Goal: Task Accomplishment & Management: Manage account settings

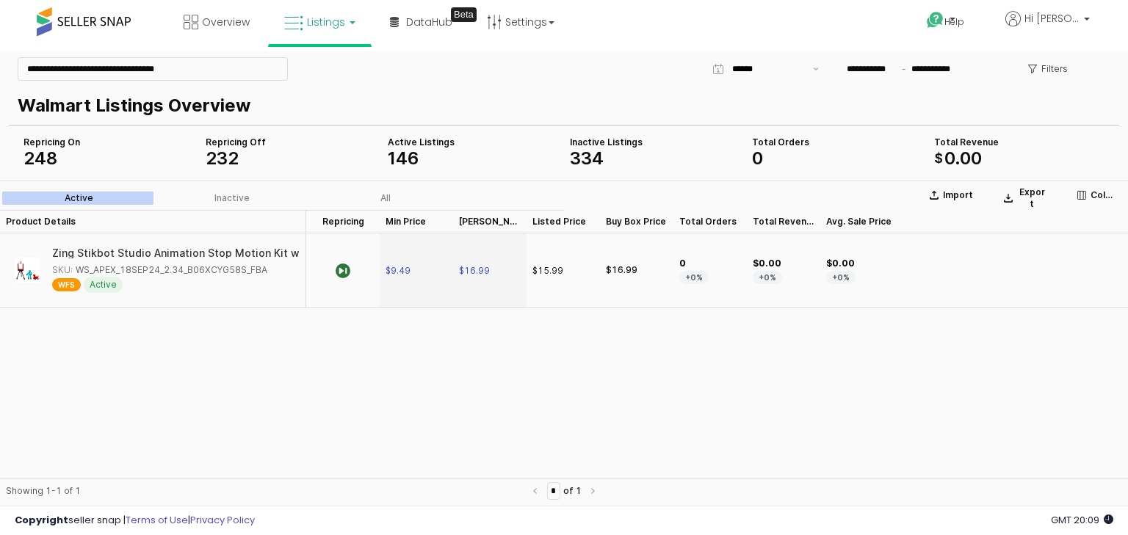
click at [327, 25] on span "Listings" at bounding box center [326, 22] width 38 height 15
click at [329, 73] on icon at bounding box center [331, 72] width 64 height 19
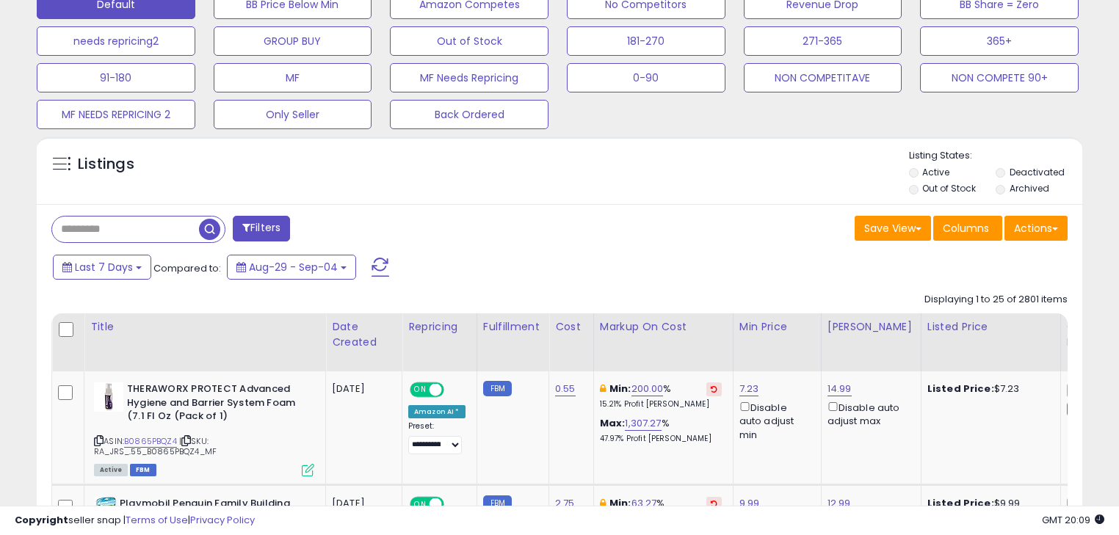
scroll to position [646, 0]
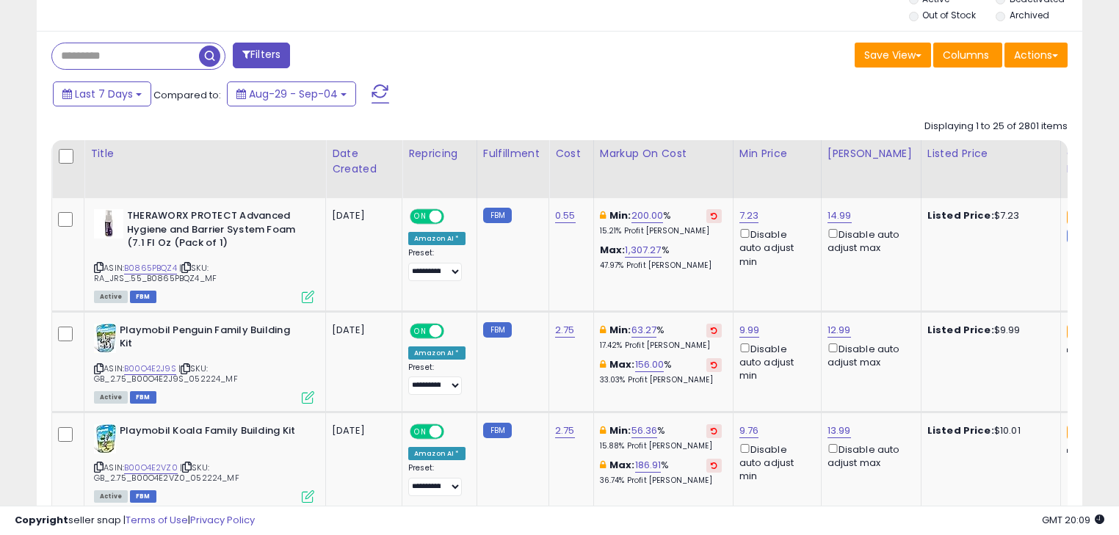
click at [88, 57] on input "text" at bounding box center [125, 56] width 147 height 26
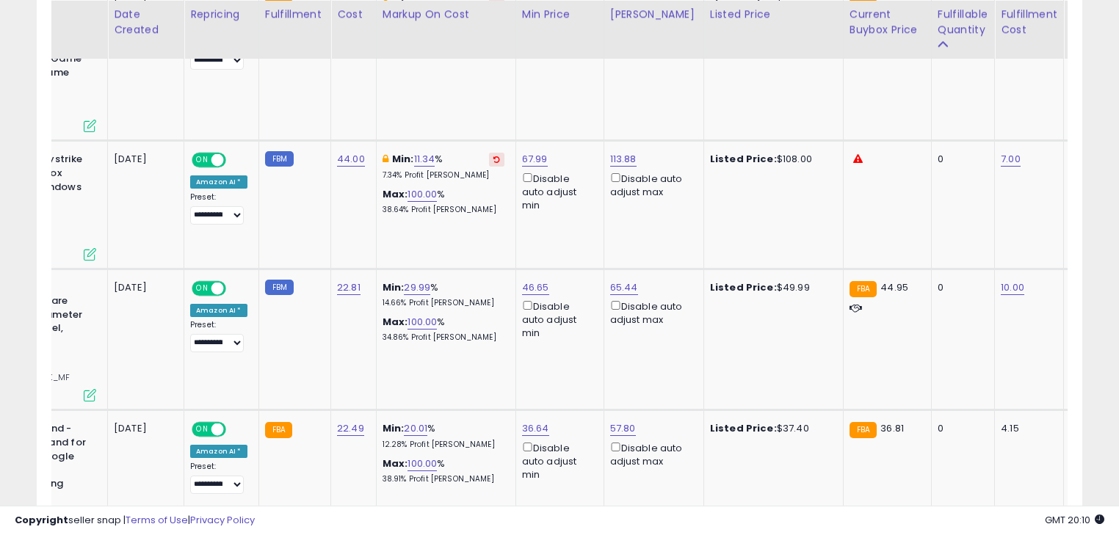
scroll to position [0, 0]
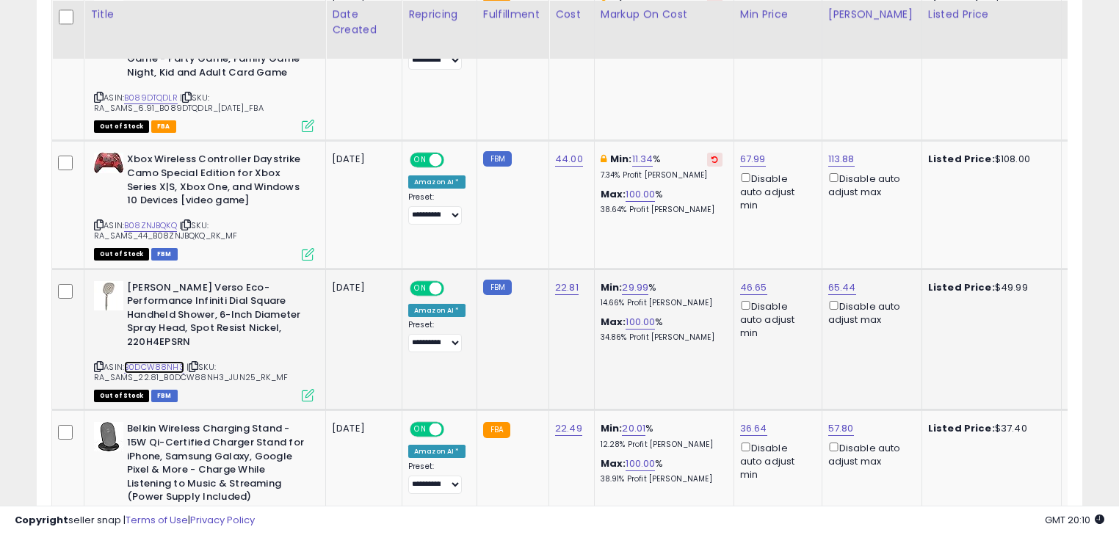
click at [148, 361] on link "B0DCW88NH3" at bounding box center [154, 367] width 60 height 12
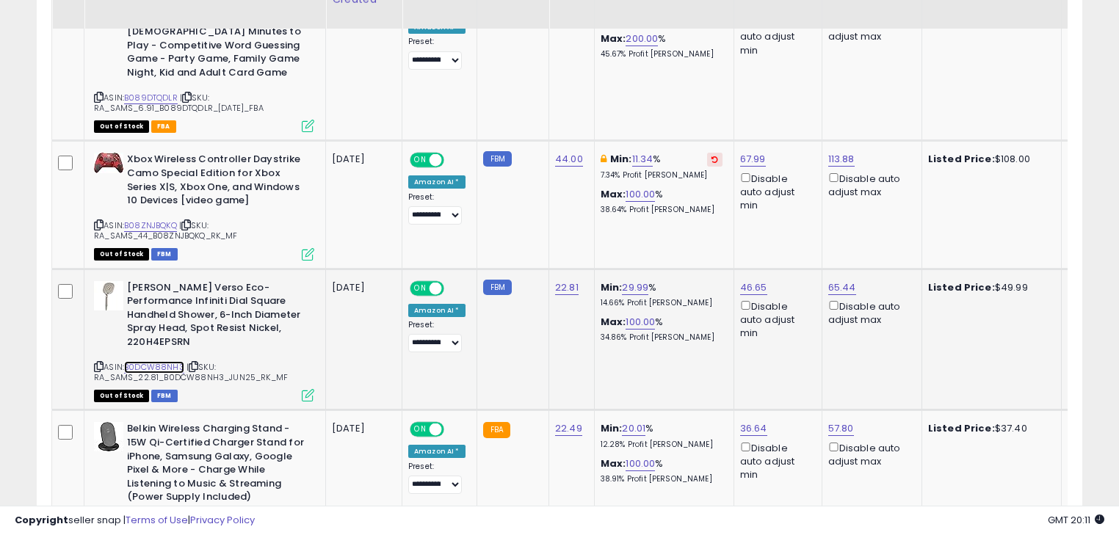
scroll to position [1607, 0]
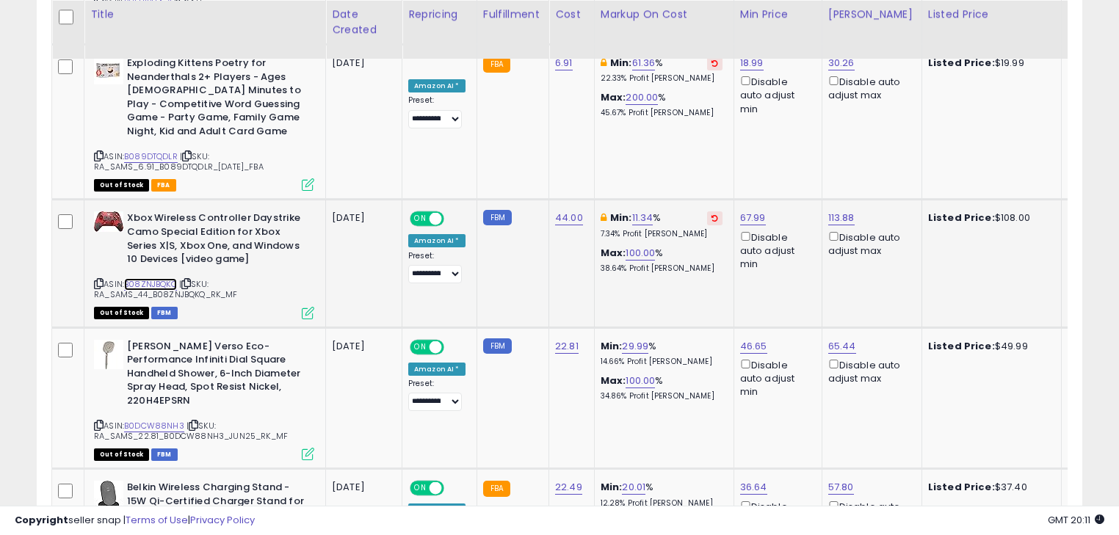
click at [147, 278] on link "B08ZNJBQKQ" at bounding box center [150, 284] width 53 height 12
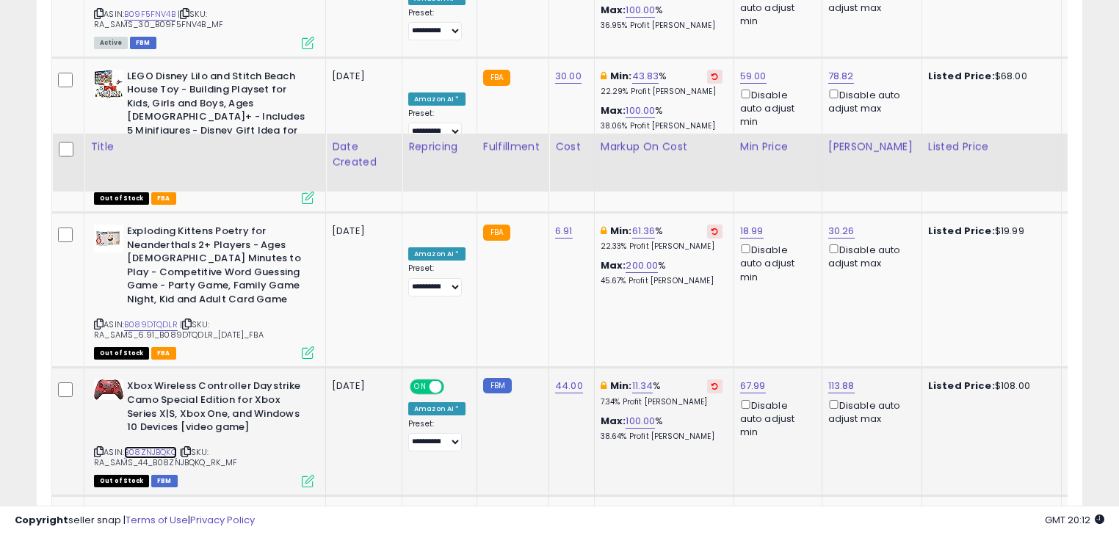
scroll to position [1372, 0]
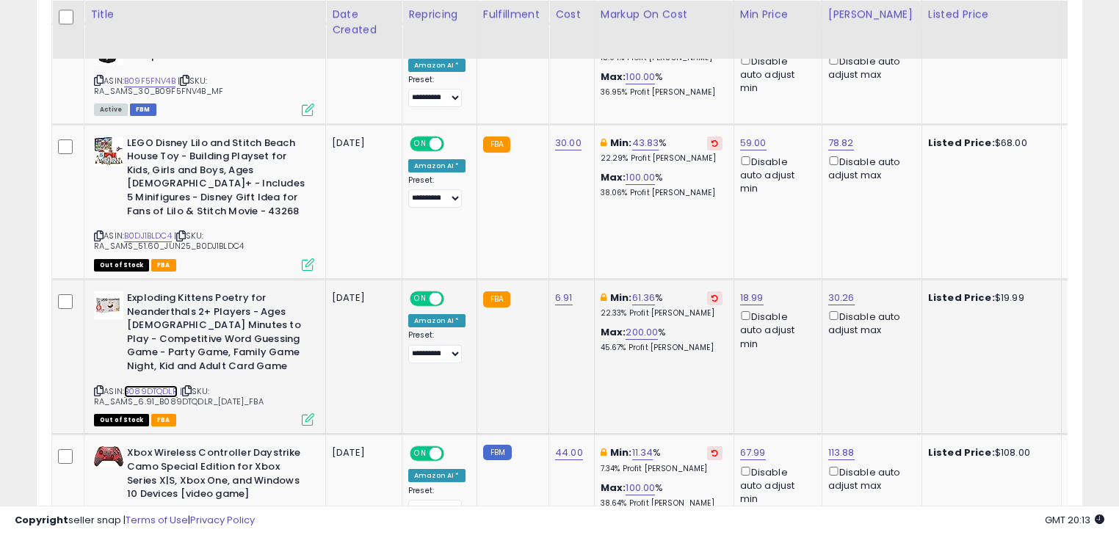
click at [165, 385] on link "B089DTQDLR" at bounding box center [151, 391] width 54 height 12
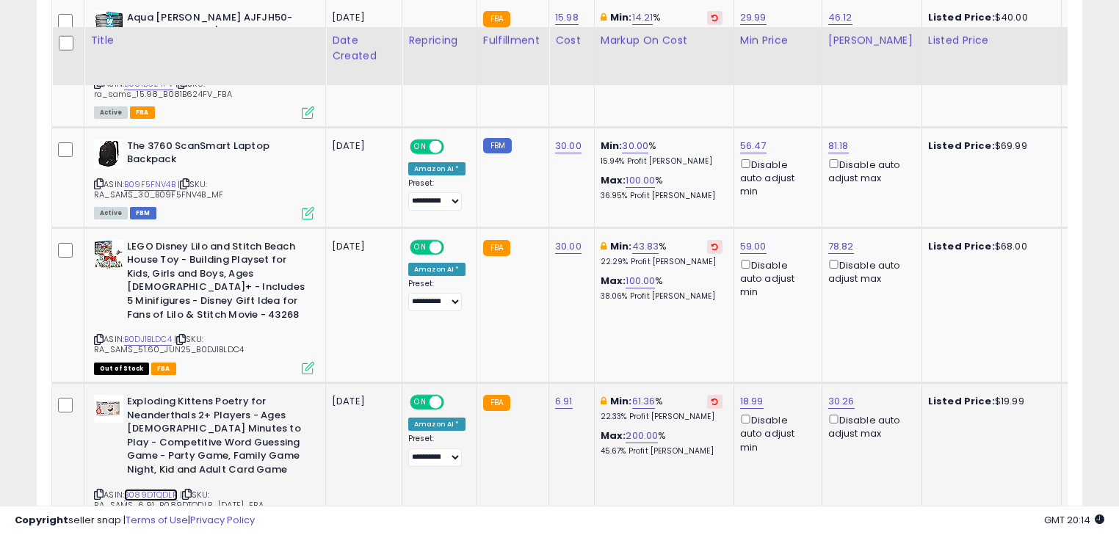
scroll to position [1255, 0]
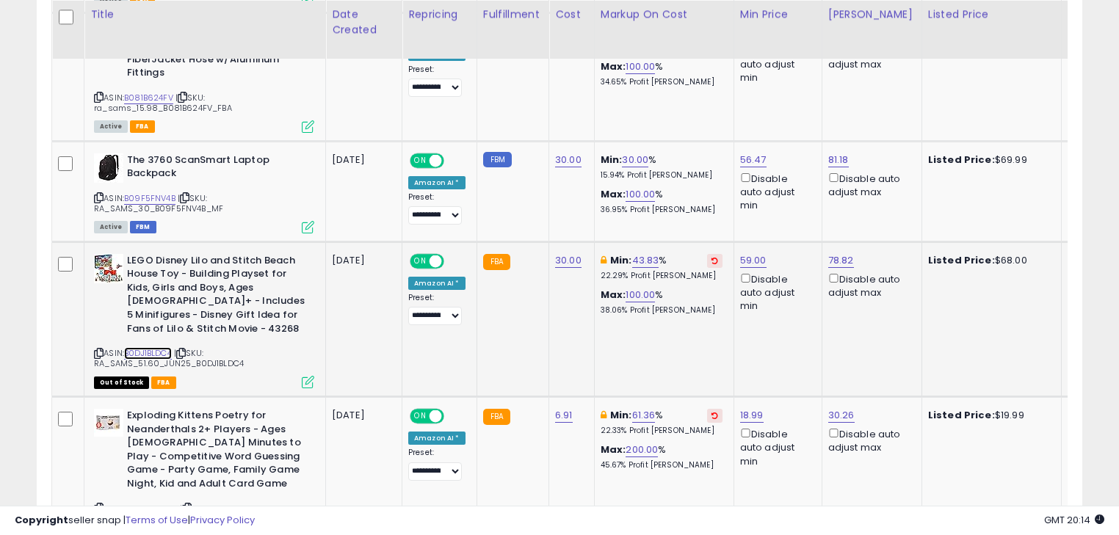
click at [151, 347] on link "B0DJ1BLDC4" at bounding box center [148, 353] width 48 height 12
click at [139, 192] on link "B09F5FNV4B" at bounding box center [149, 198] width 51 height 12
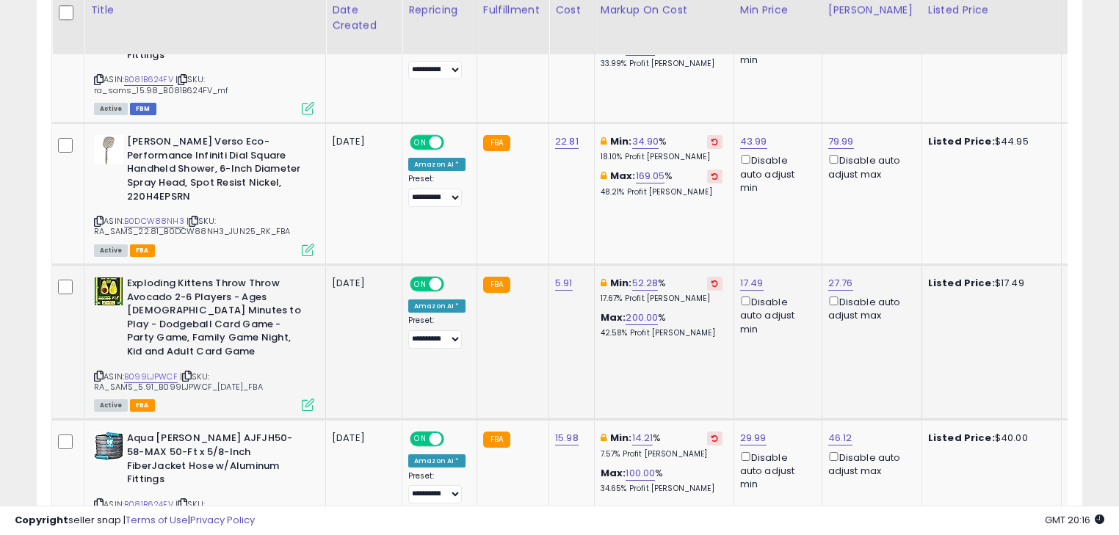
scroll to position [844, 0]
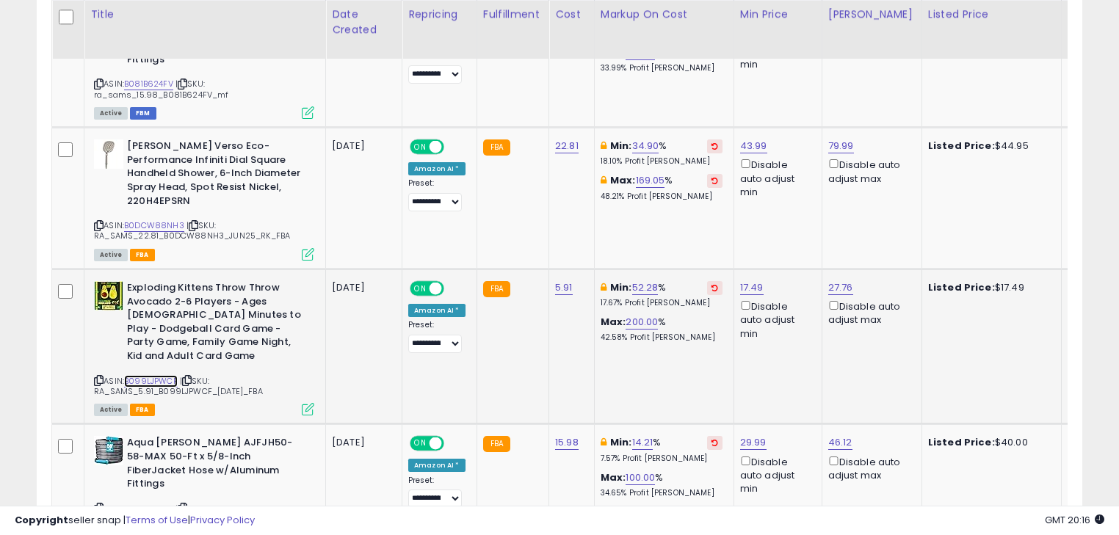
click at [156, 375] on link "B099LJPWCF" at bounding box center [151, 381] width 54 height 12
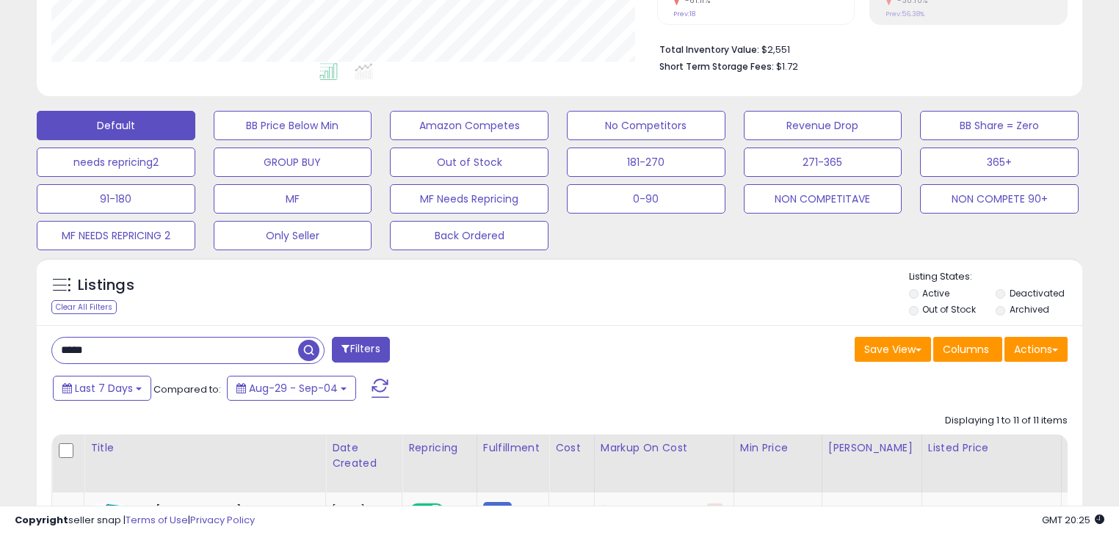
scroll to position [374, 0]
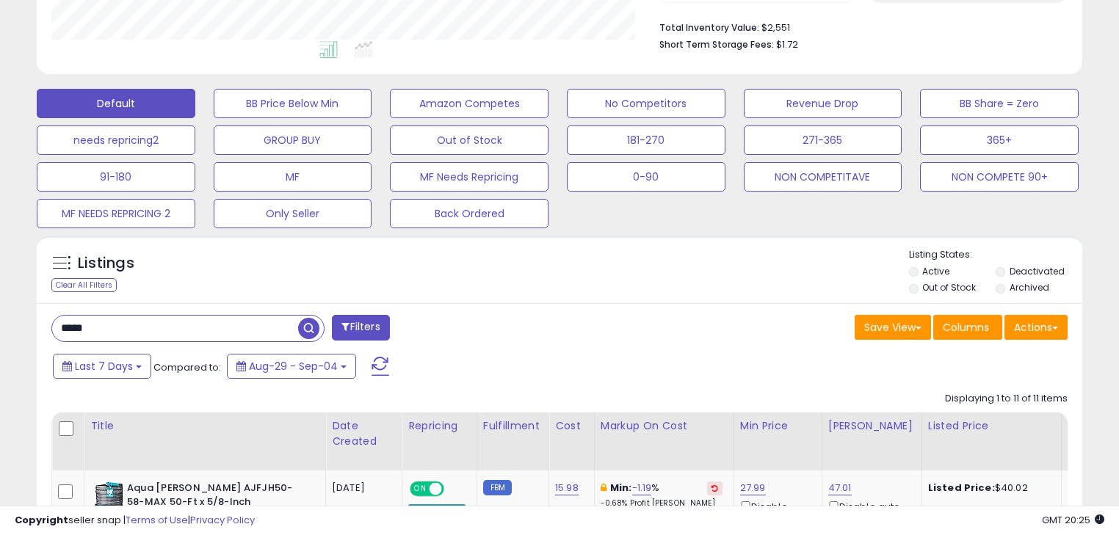
drag, startPoint x: 119, startPoint y: 327, endPoint x: 41, endPoint y: 329, distance: 77.9
click at [41, 329] on div "***** Filters" at bounding box center [299, 329] width 519 height 29
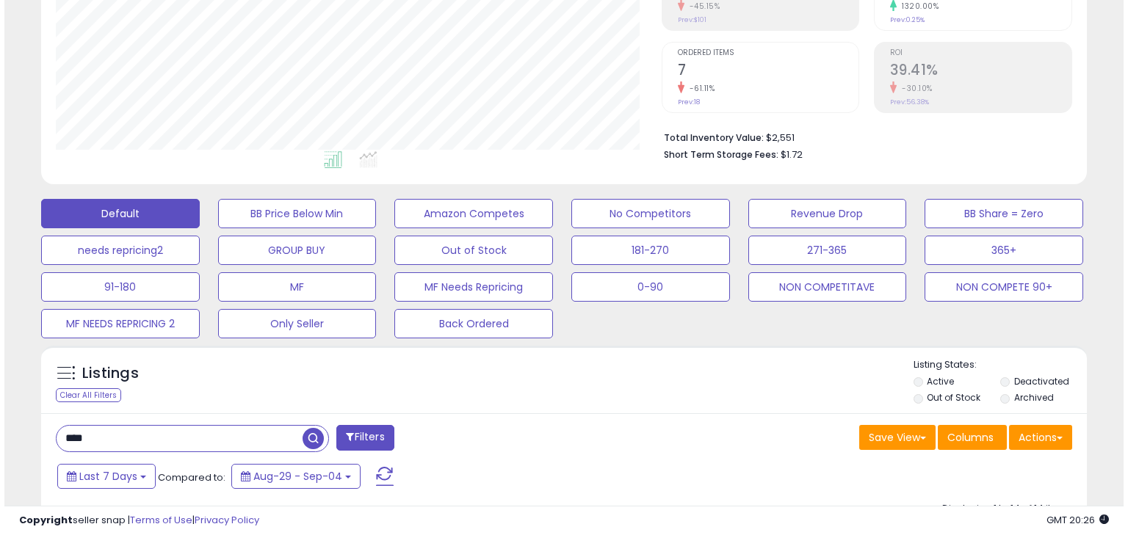
scroll to position [294, 0]
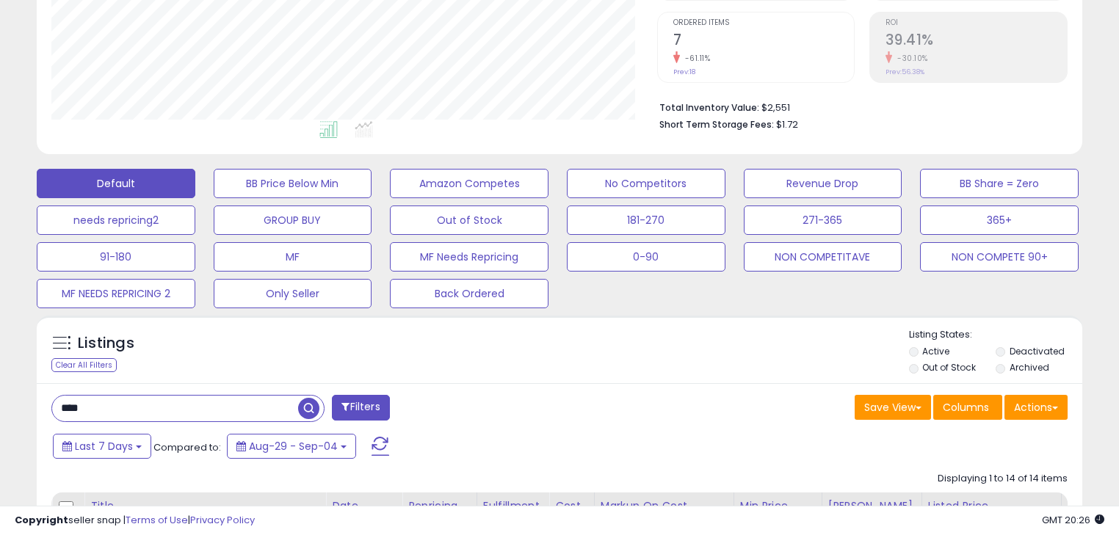
drag, startPoint x: 97, startPoint y: 405, endPoint x: 29, endPoint y: 399, distance: 67.8
click at [112, 403] on input "****" at bounding box center [175, 409] width 246 height 26
type input "*"
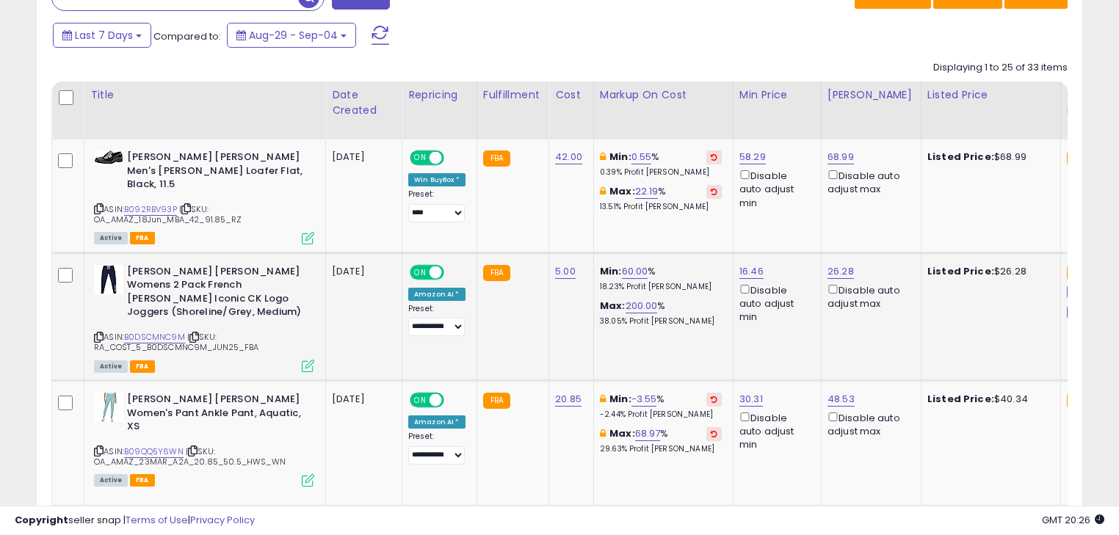
scroll to position [300, 605]
click at [165, 331] on link "B0DSCMNC9M" at bounding box center [154, 337] width 61 height 12
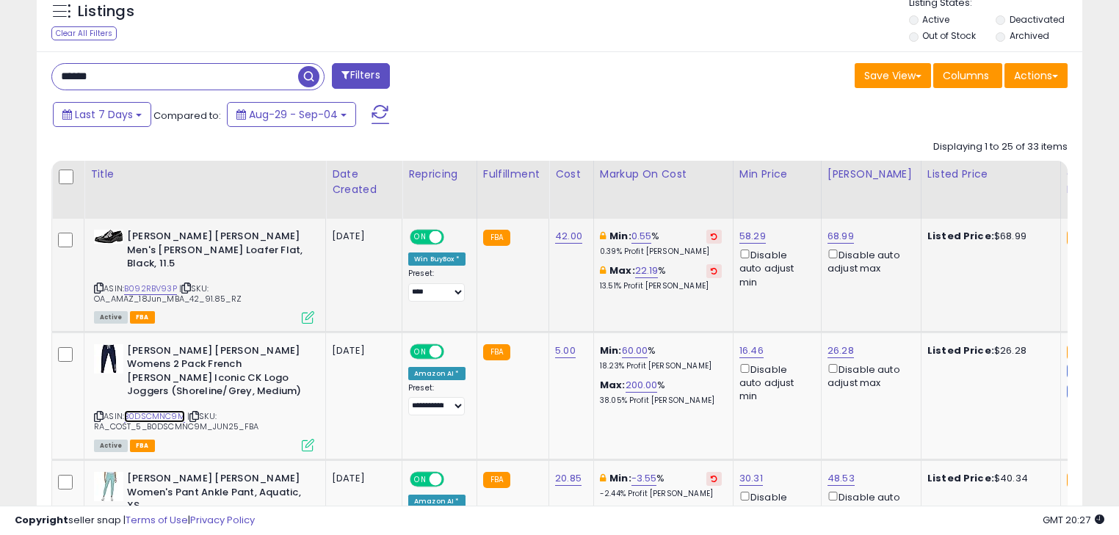
scroll to position [470, 0]
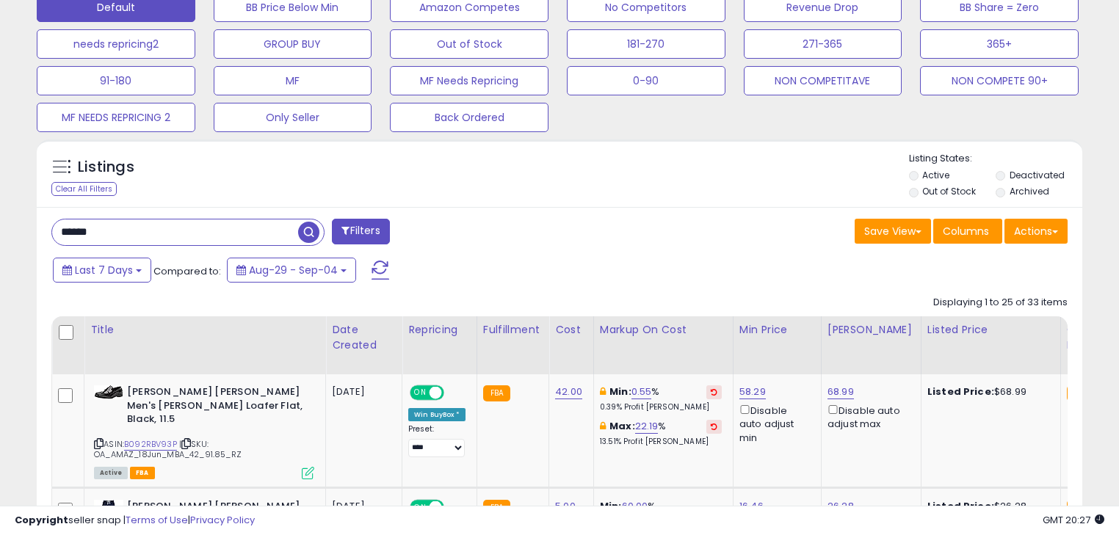
drag, startPoint x: 115, startPoint y: 232, endPoint x: -51, endPoint y: 229, distance: 165.2
type input "*****"
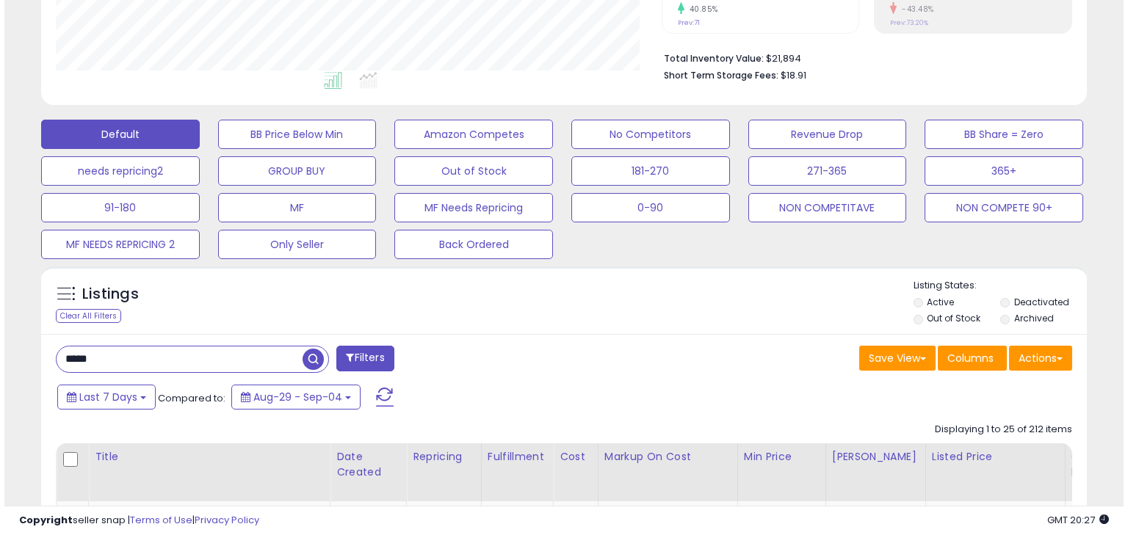
scroll to position [387, 0]
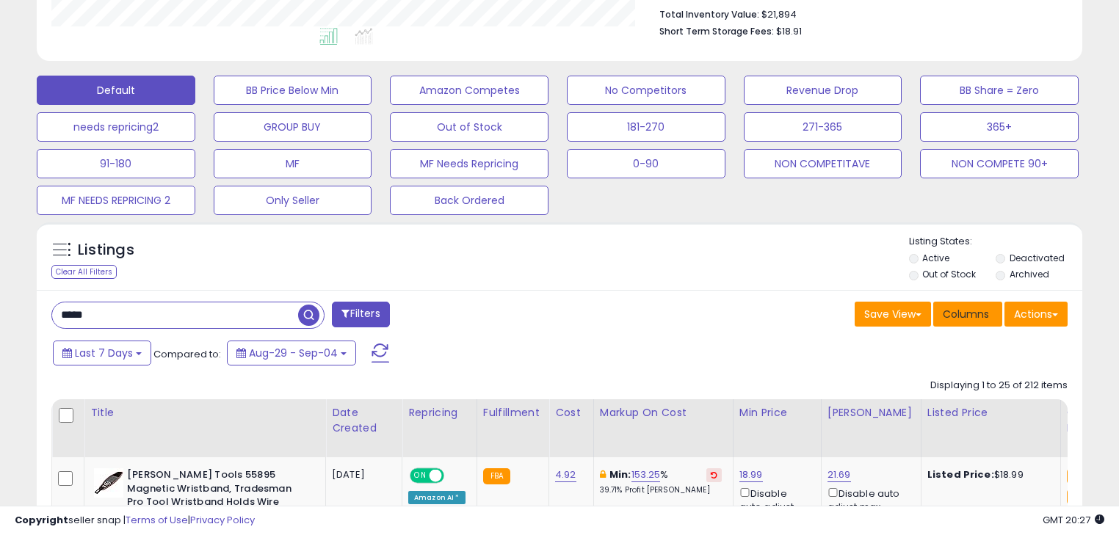
click at [972, 317] on span "Columns" at bounding box center [966, 314] width 46 height 15
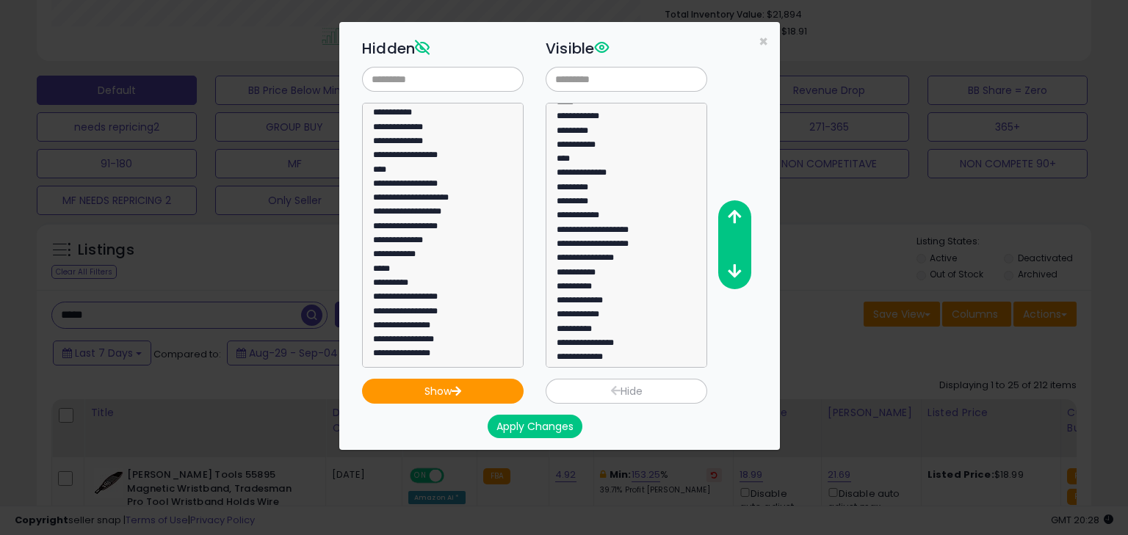
scroll to position [0, 0]
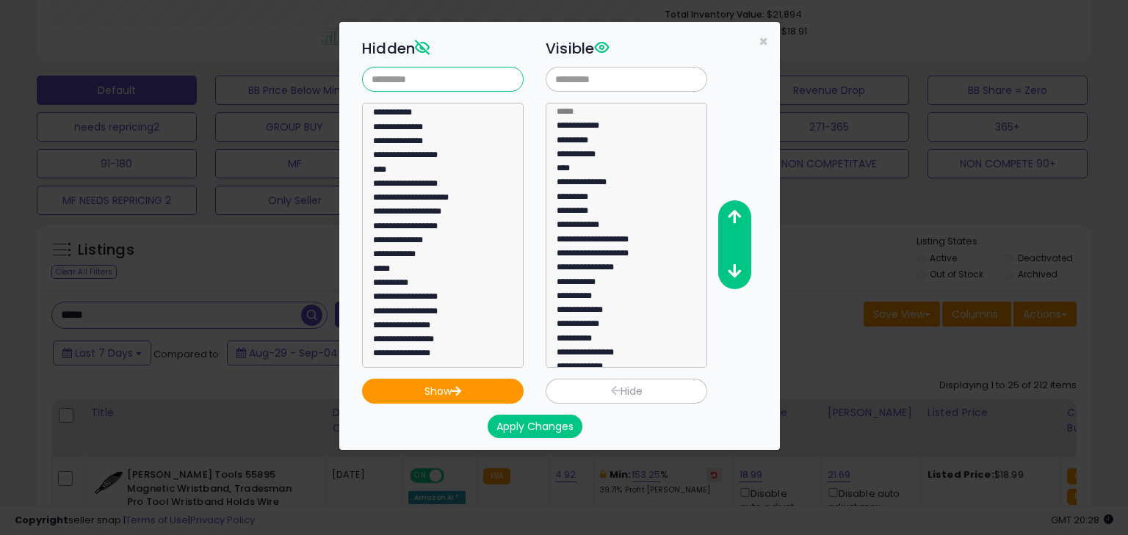
click at [396, 85] on input "text" at bounding box center [443, 79] width 162 height 25
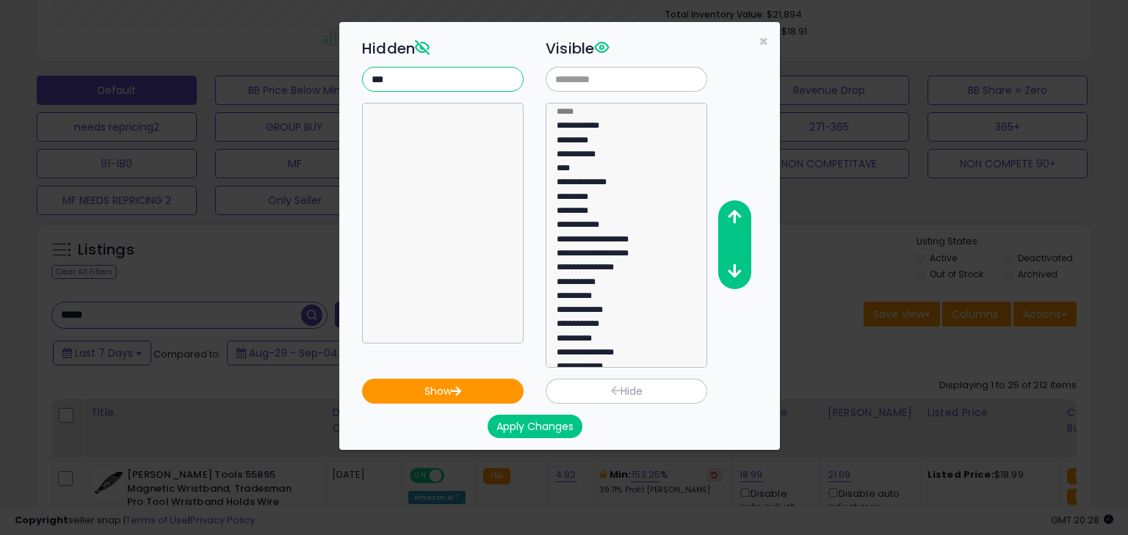
type input "***"
click at [606, 84] on input "text" at bounding box center [626, 79] width 162 height 25
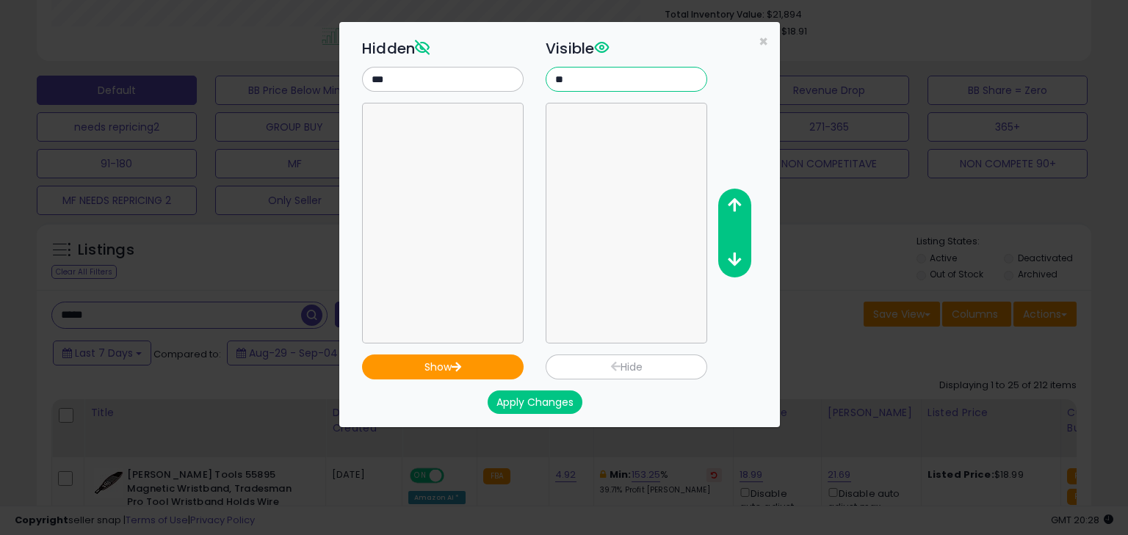
type input "*"
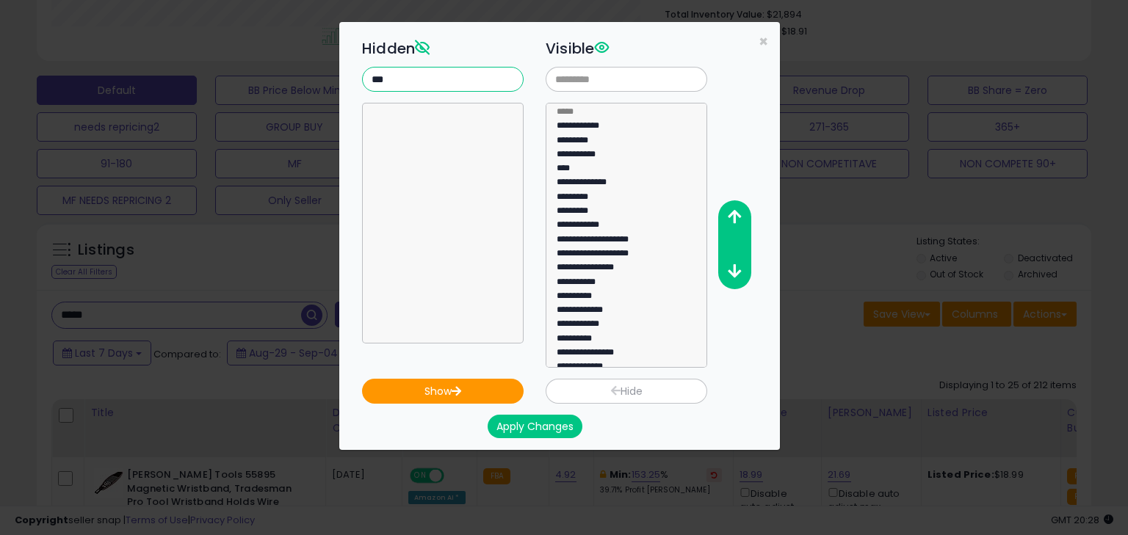
drag, startPoint x: 392, startPoint y: 76, endPoint x: 349, endPoint y: 76, distance: 42.6
click at [349, 76] on div "**********" at bounding box center [559, 236] width 441 height 428
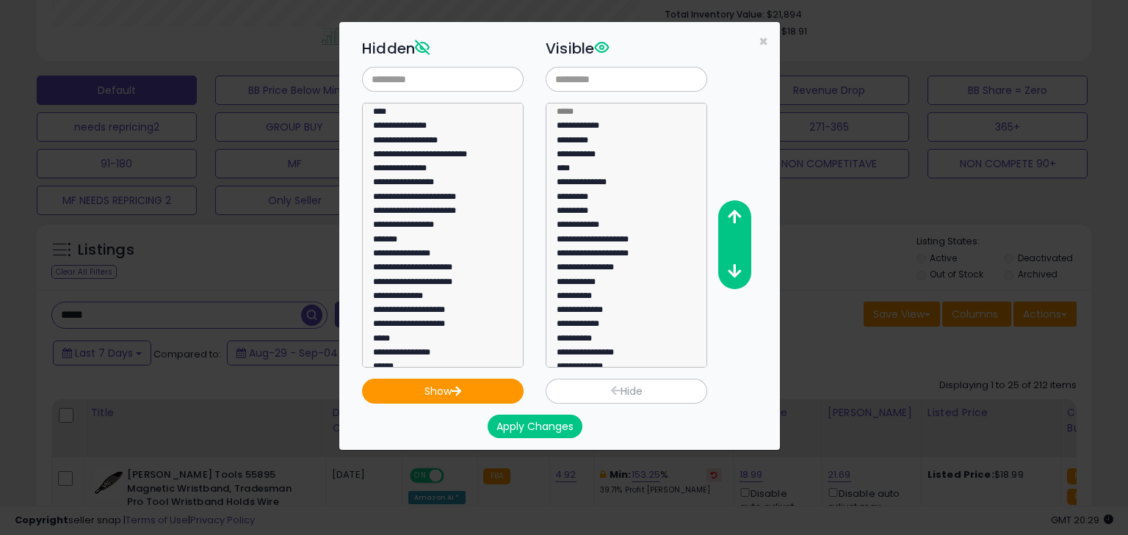
click at [757, 39] on div "**********" at bounding box center [571, 201] width 441 height 334
click at [761, 38] on span "×" at bounding box center [763, 41] width 10 height 21
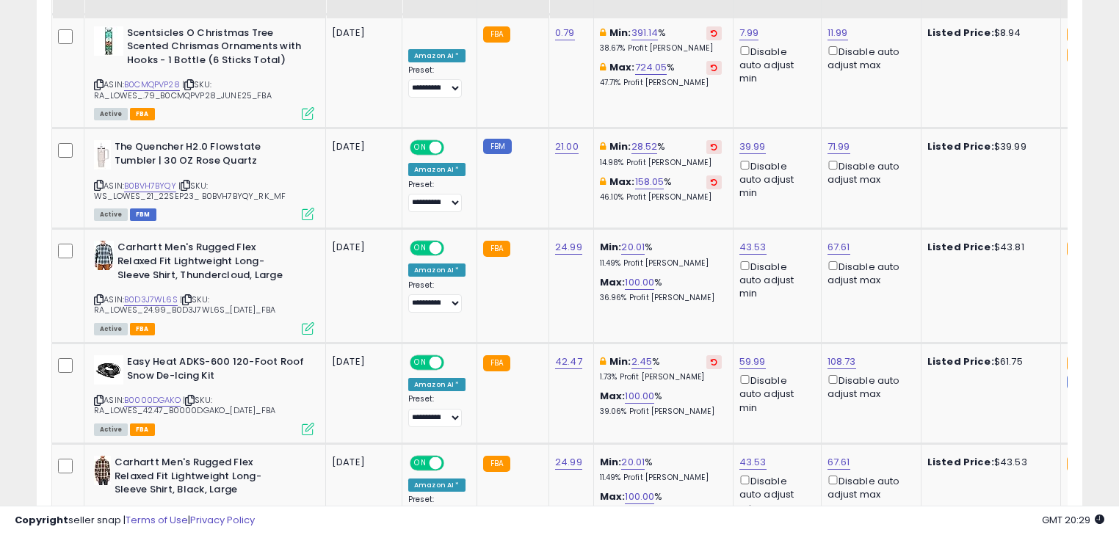
scroll to position [1503, 0]
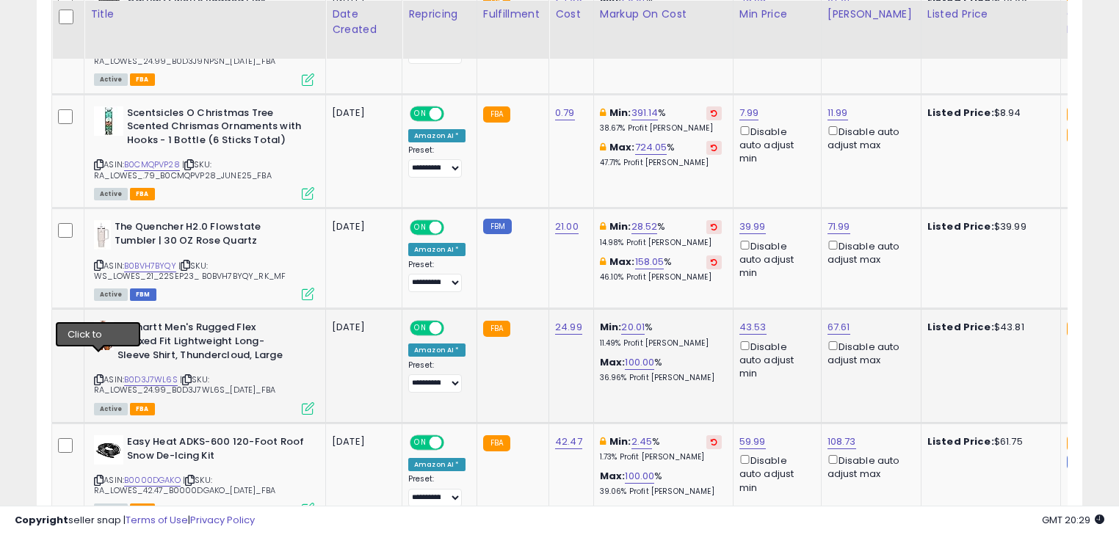
click at [94, 376] on icon at bounding box center [99, 380] width 10 height 8
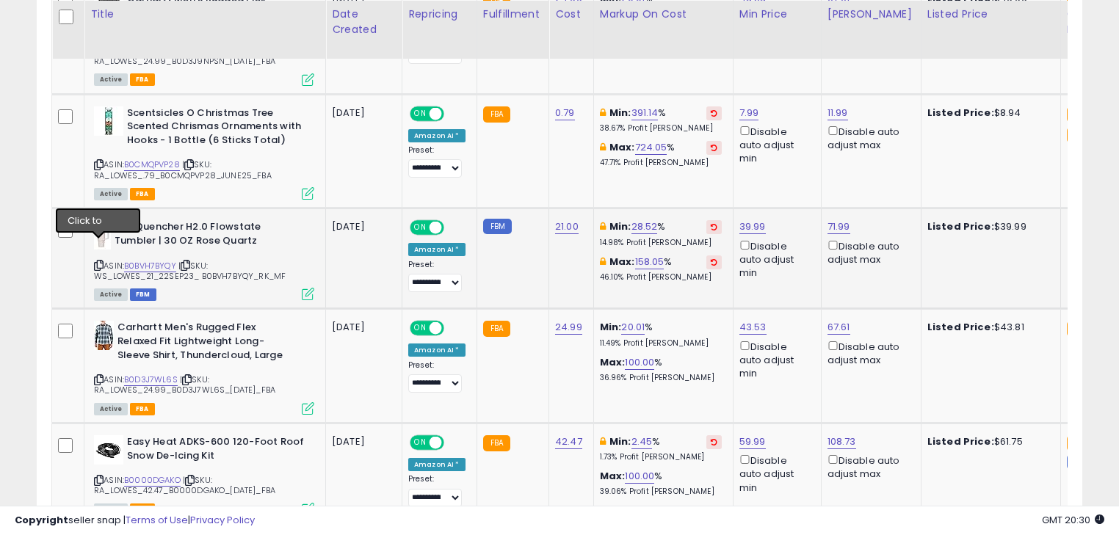
click at [96, 261] on icon at bounding box center [99, 265] width 10 height 8
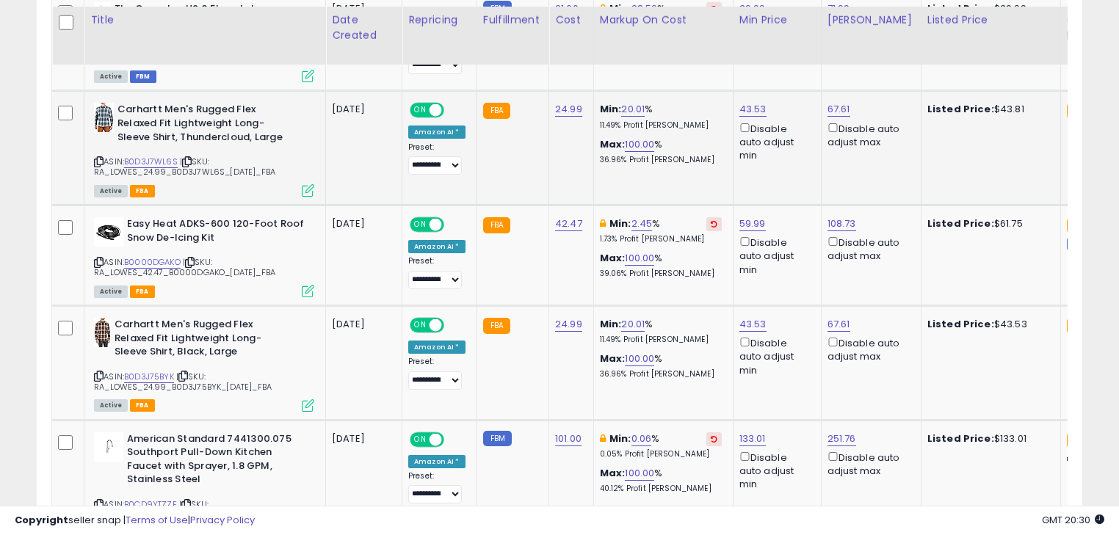
scroll to position [1738, 0]
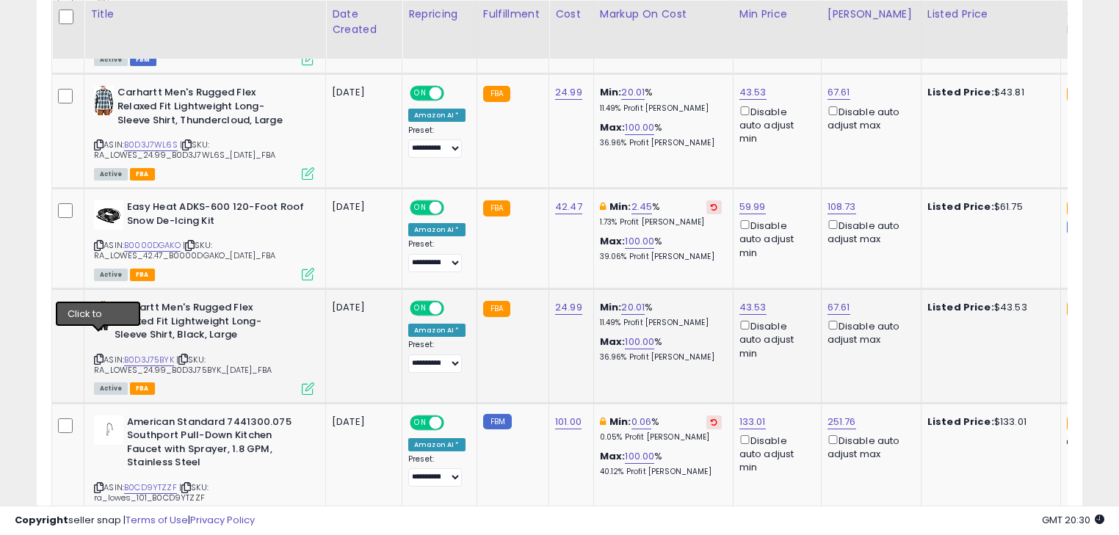
click at [97, 355] on icon at bounding box center [99, 359] width 10 height 8
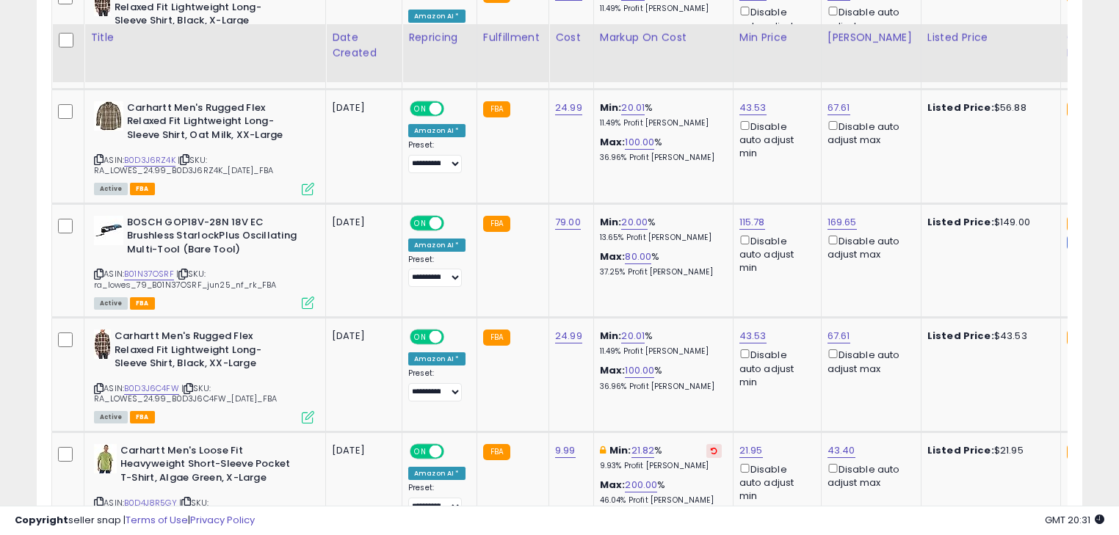
scroll to position [2501, 0]
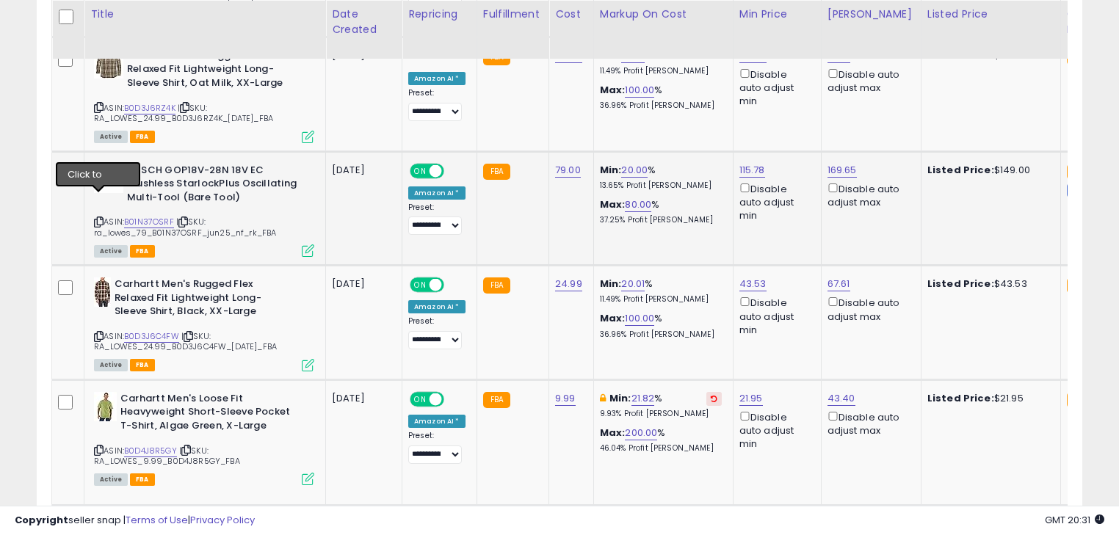
click at [98, 218] on icon at bounding box center [99, 222] width 10 height 8
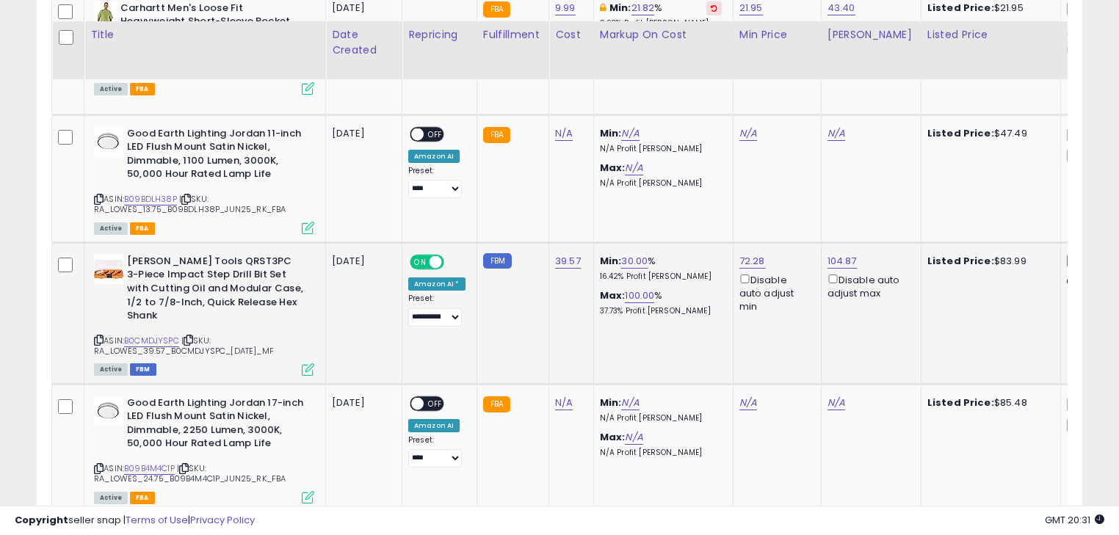
scroll to position [2912, 0]
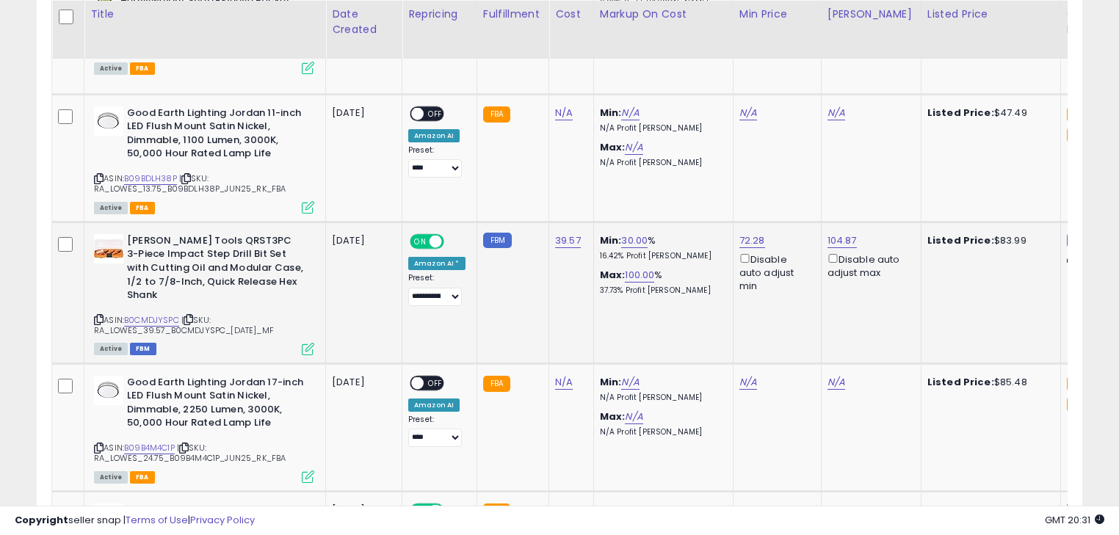
click at [97, 289] on div "ASIN: B0CMDJYSPC | SKU: RA_LOWES_39.57_B0CMDJYSPC_16AUG25_MF Active FBM" at bounding box center [204, 294] width 220 height 120
click at [97, 316] on icon at bounding box center [99, 320] width 10 height 8
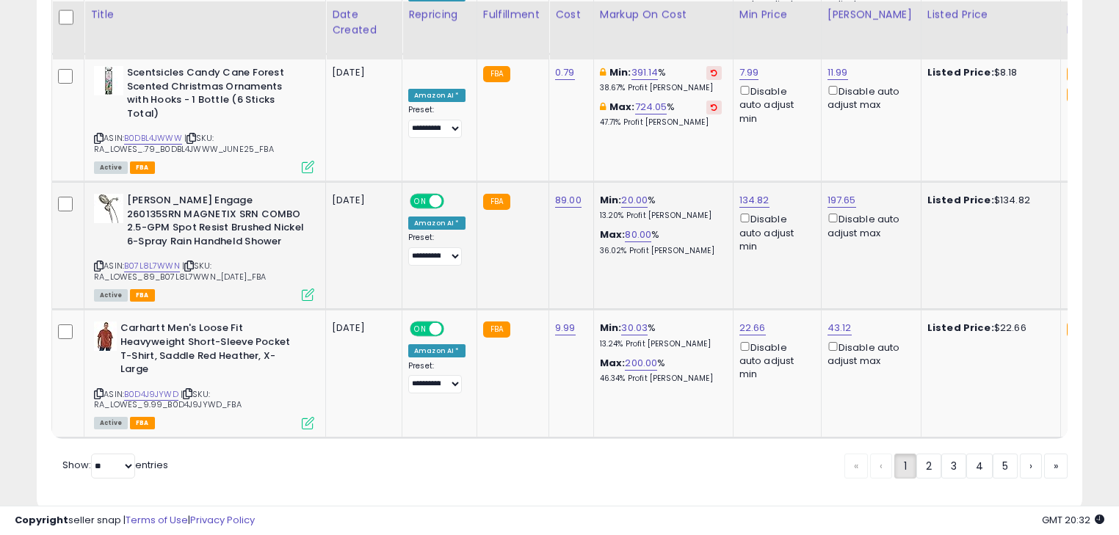
scroll to position [3451, 0]
click at [128, 454] on select "** **" at bounding box center [113, 466] width 44 height 25
select select "**"
click at [93, 454] on select "** **" at bounding box center [113, 466] width 44 height 25
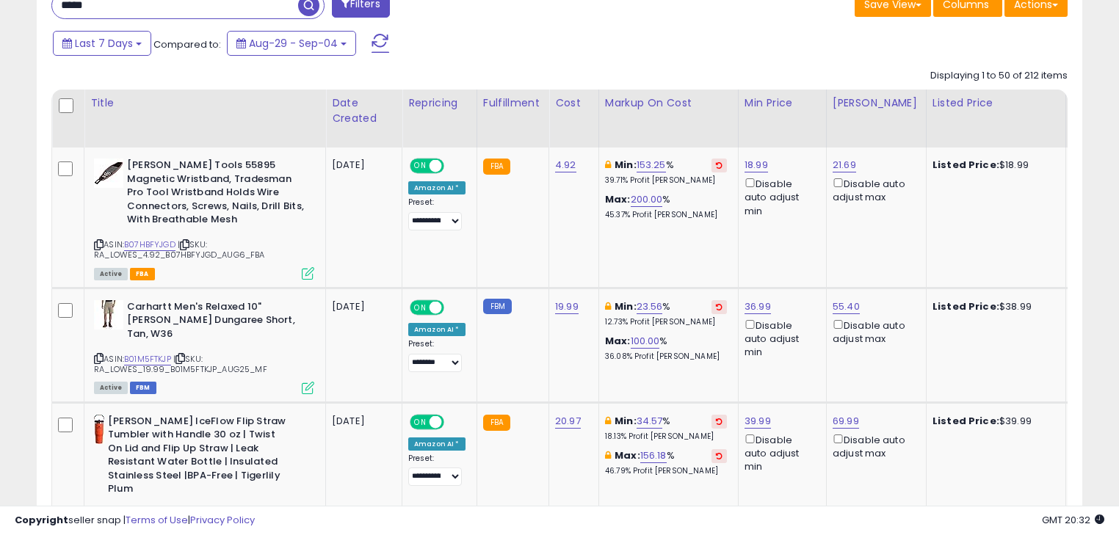
scroll to position [681, 0]
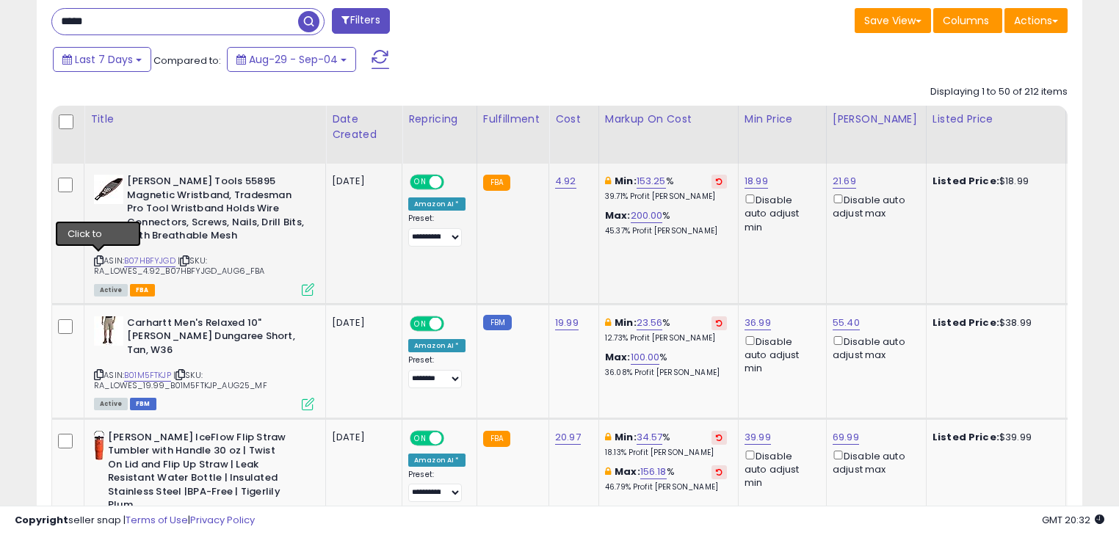
click at [96, 257] on icon at bounding box center [99, 261] width 10 height 8
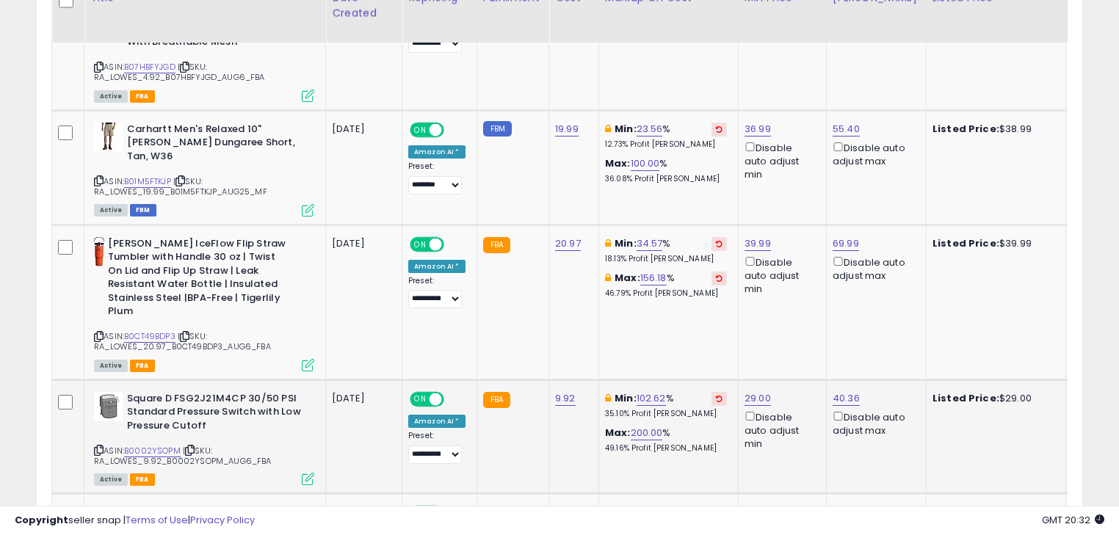
scroll to position [916, 0]
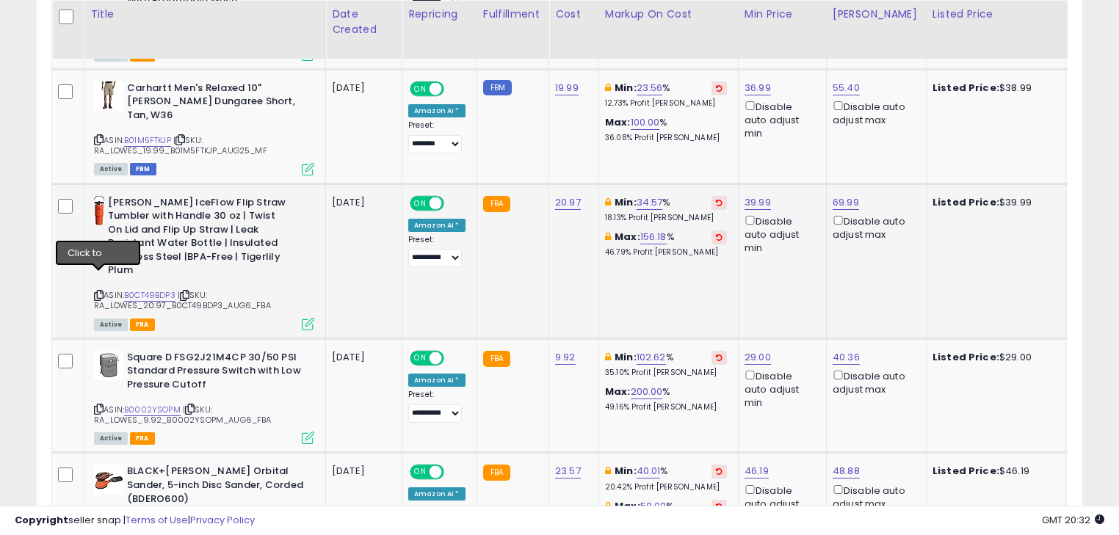
click at [97, 291] on icon at bounding box center [99, 295] width 10 height 8
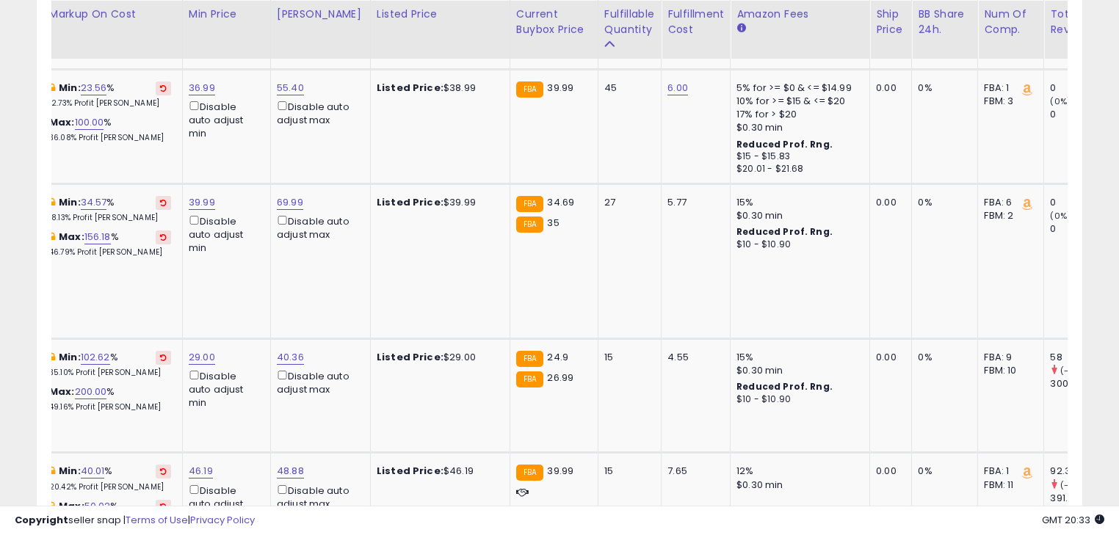
scroll to position [0, 0]
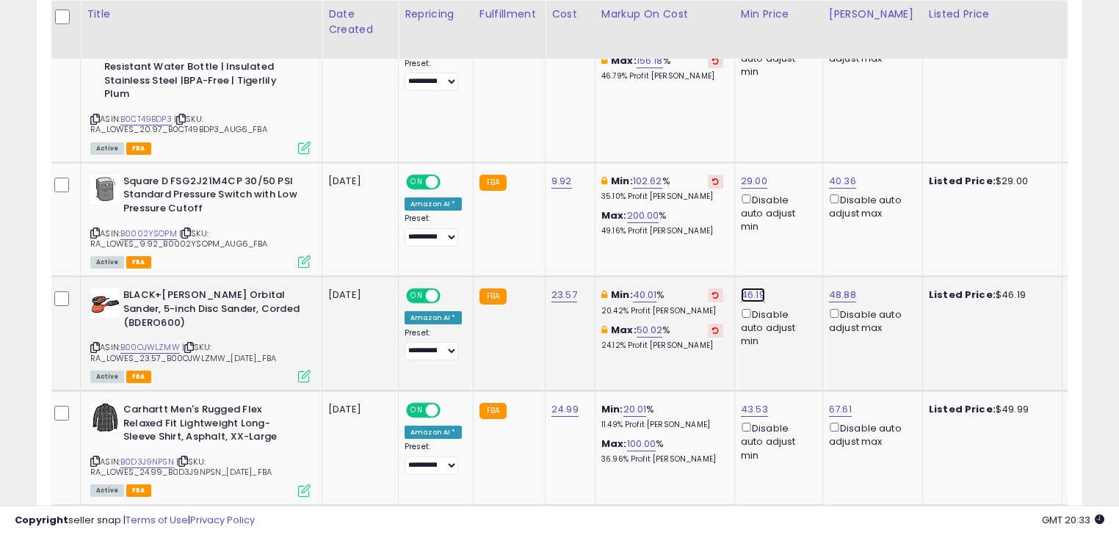
click at [753, 288] on link "46.19" at bounding box center [753, 295] width 24 height 15
type input "*"
type input "*****"
click button "submit" at bounding box center [787, 228] width 25 height 22
click at [634, 288] on link "16.85" at bounding box center [644, 295] width 23 height 15
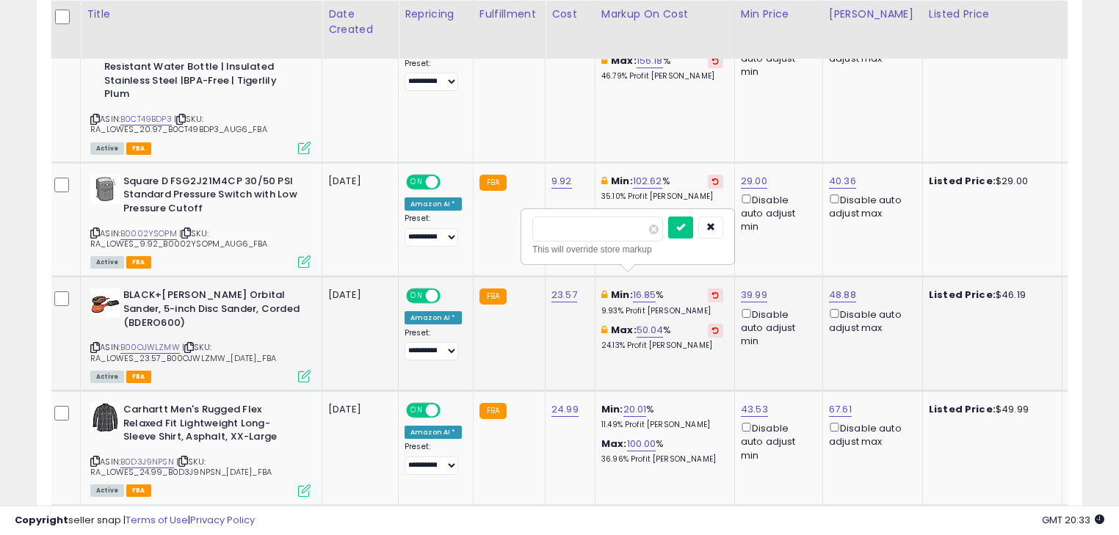
type input "*"
type input "**"
click button "submit" at bounding box center [680, 228] width 25 height 22
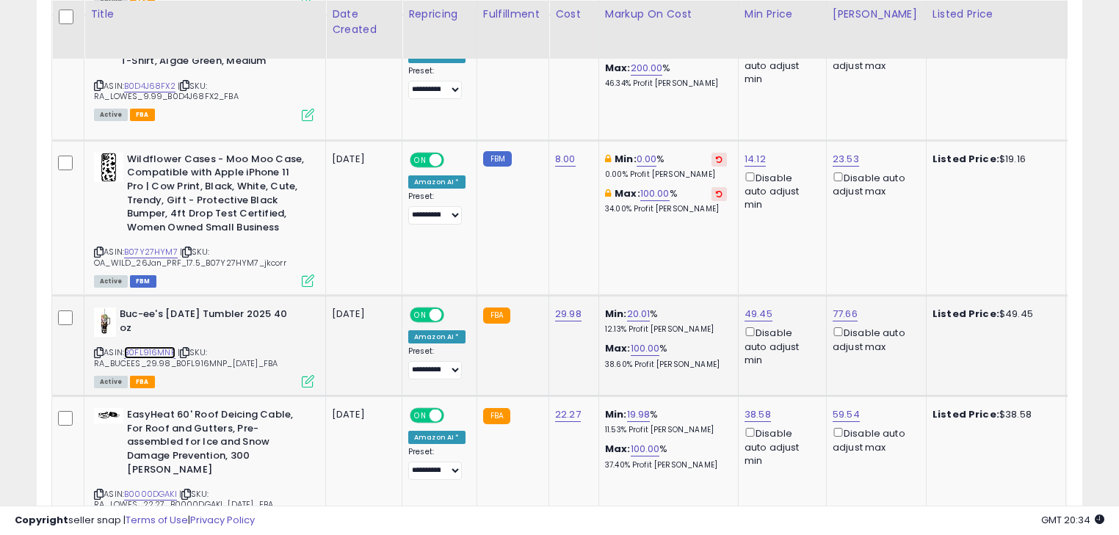
click at [147, 347] on link "B0FL916MNP" at bounding box center [149, 353] width 51 height 12
click at [749, 307] on link "49.45" at bounding box center [758, 314] width 28 height 15
type input "*"
type input "*****"
click button "submit" at bounding box center [792, 223] width 25 height 22
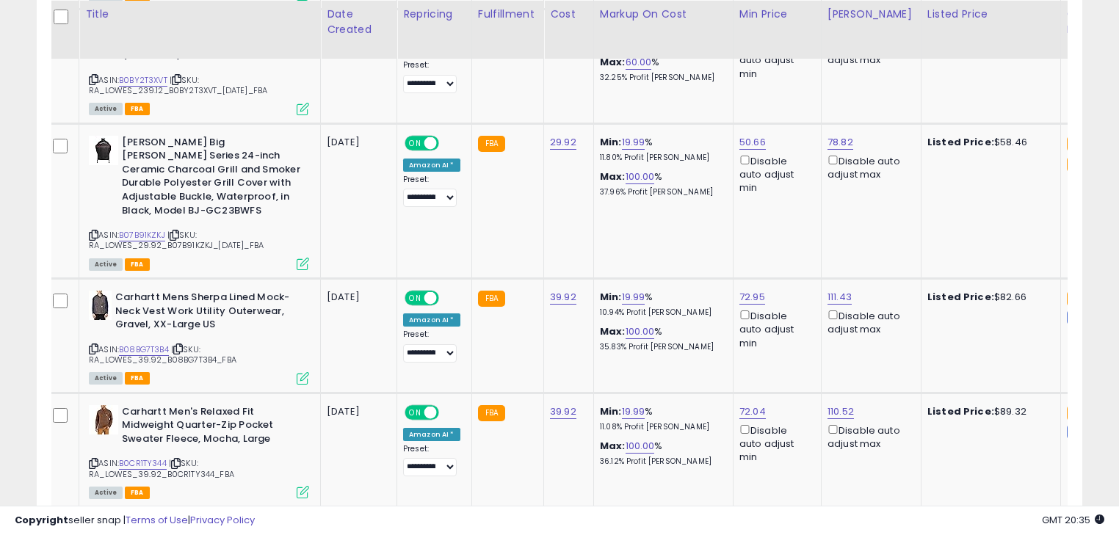
scroll to position [0, 32]
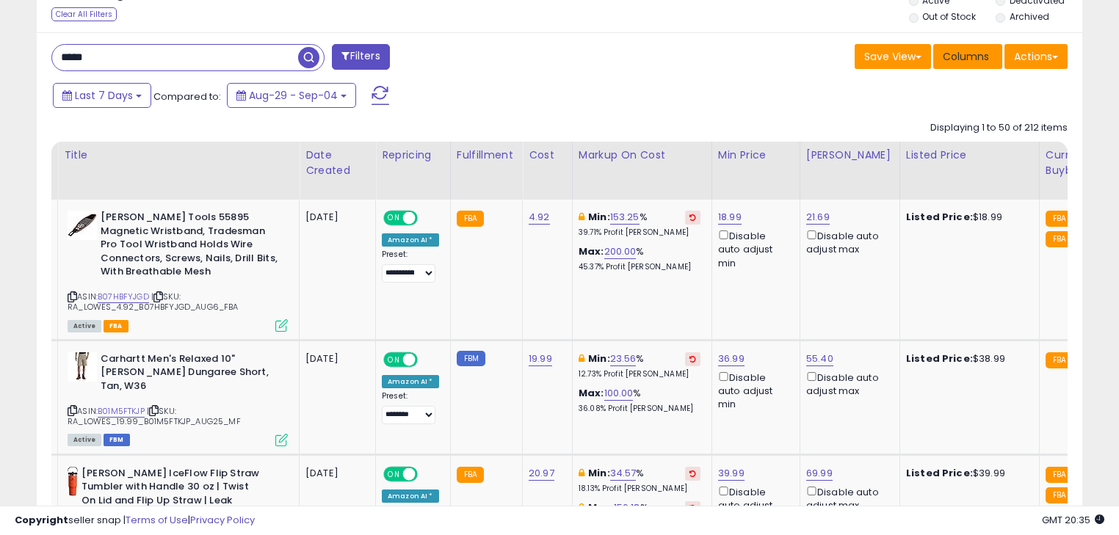
click at [974, 56] on span "Columns" at bounding box center [966, 56] width 46 height 15
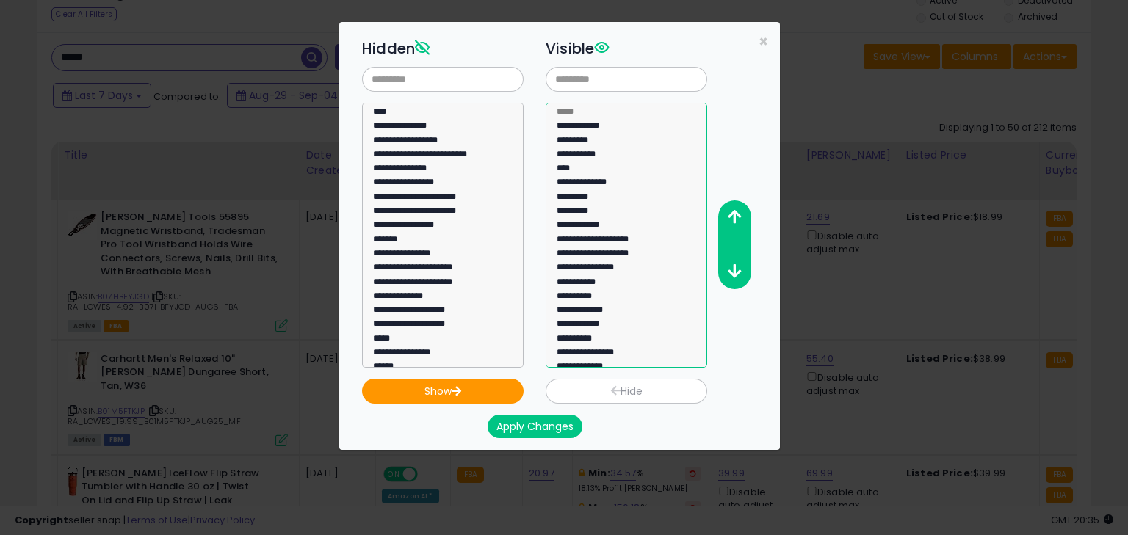
click at [612, 239] on option "**********" at bounding box center [622, 242] width 134 height 14
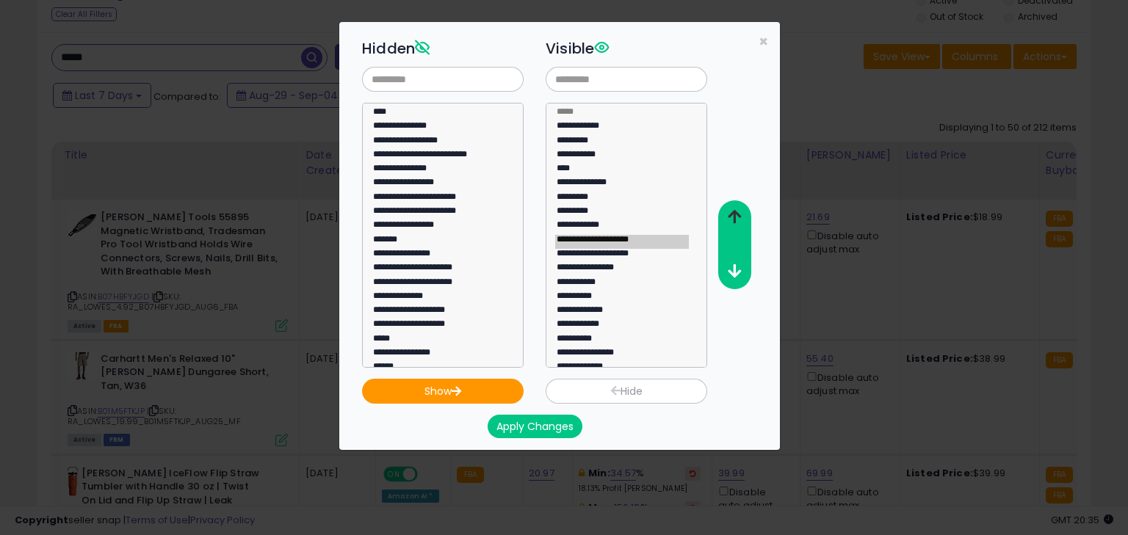
click at [733, 214] on icon "button" at bounding box center [734, 216] width 13 height 15
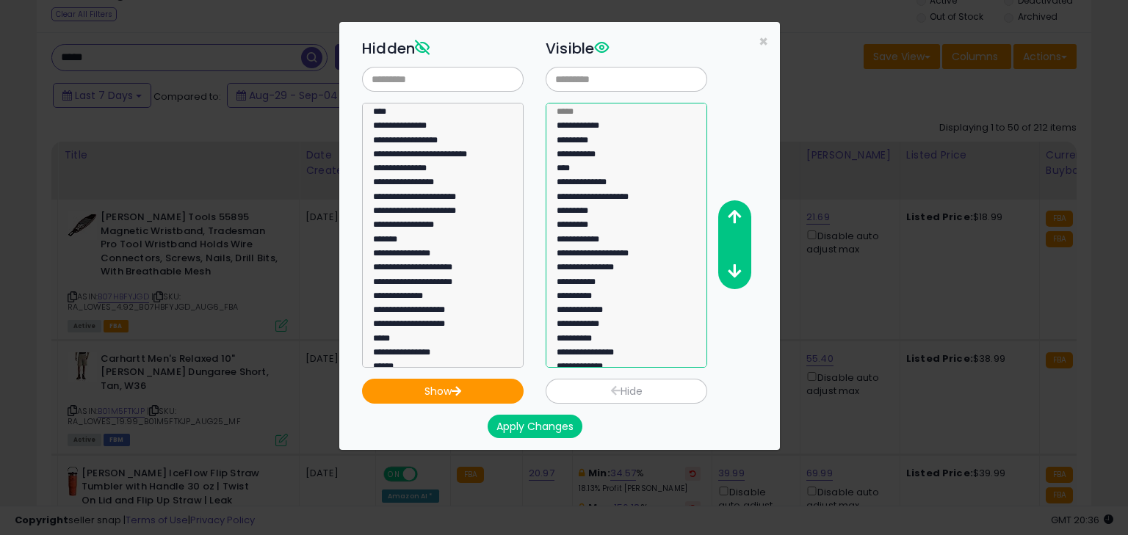
select select "**********"
click at [630, 253] on option "**********" at bounding box center [622, 256] width 134 height 14
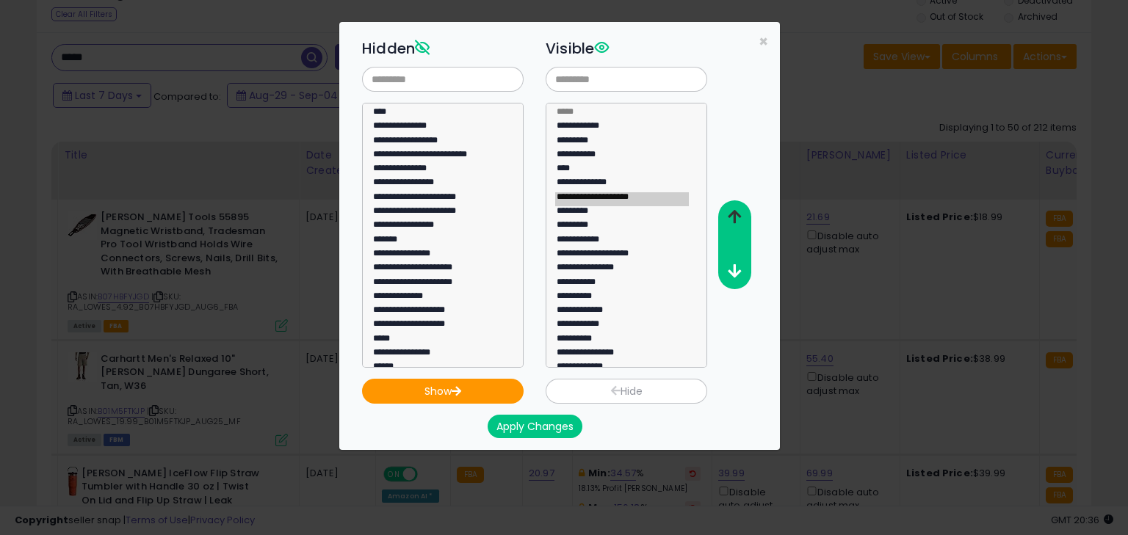
click at [733, 214] on icon "button" at bounding box center [734, 216] width 13 height 15
click at [546, 429] on button "Apply Changes" at bounding box center [534, 426] width 95 height 23
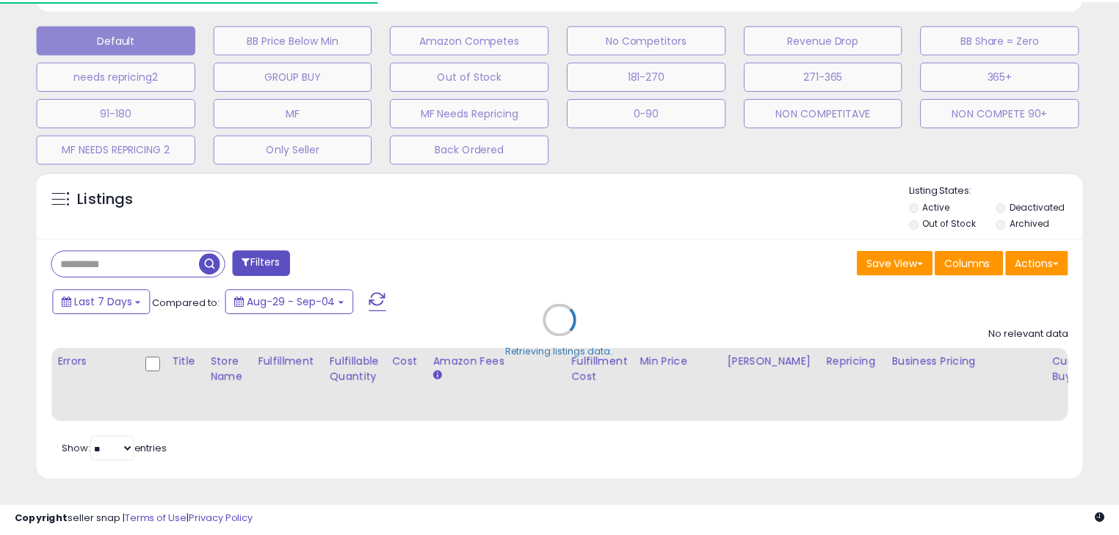
scroll to position [446, 0]
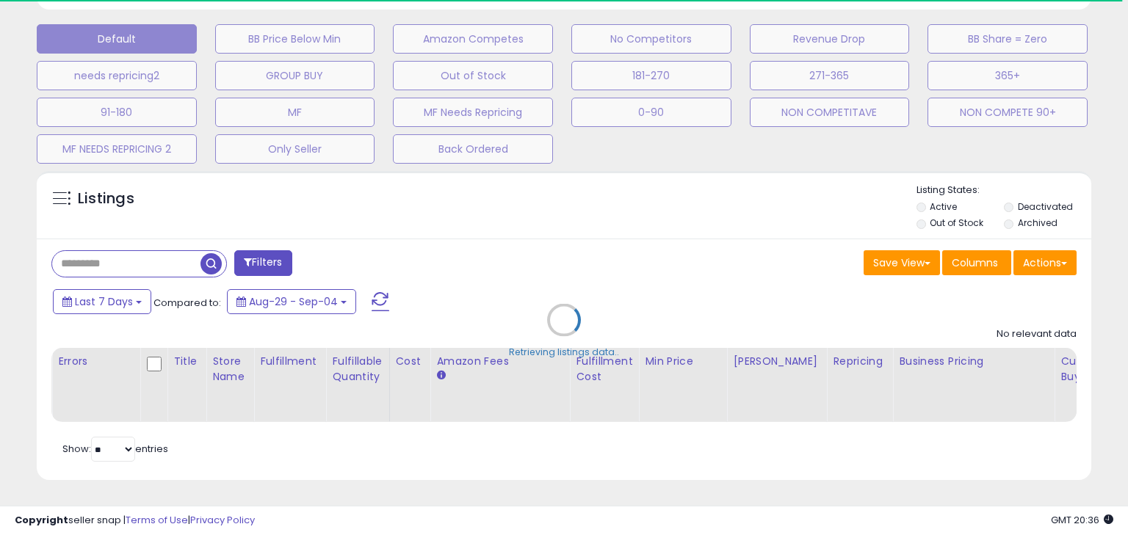
type input "*****"
select select "**"
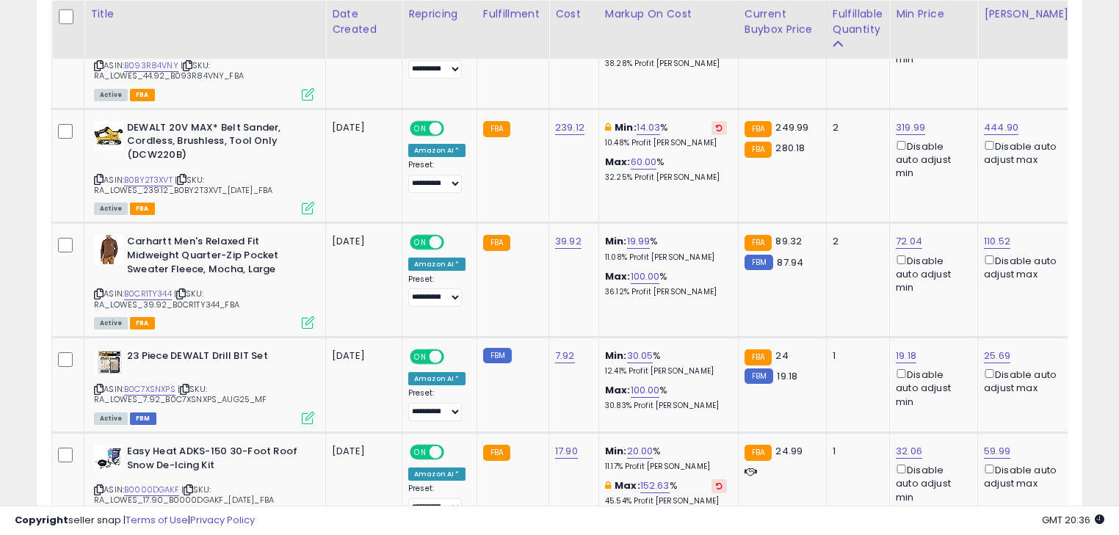
scroll to position [5028, 0]
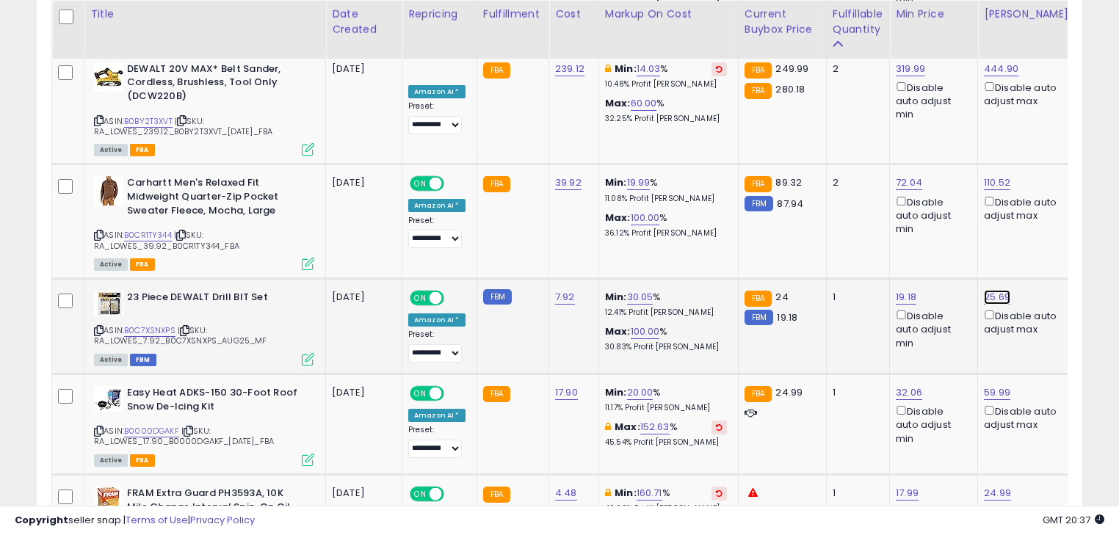
click at [984, 290] on link "25.69" at bounding box center [997, 297] width 26 height 15
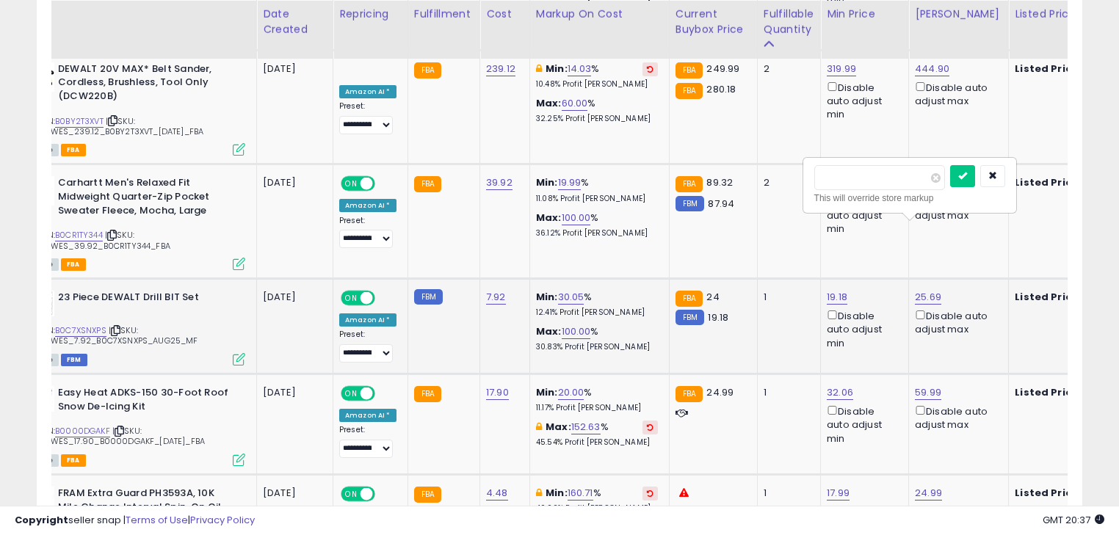
type input "*"
type input "*****"
click button "submit" at bounding box center [962, 176] width 25 height 22
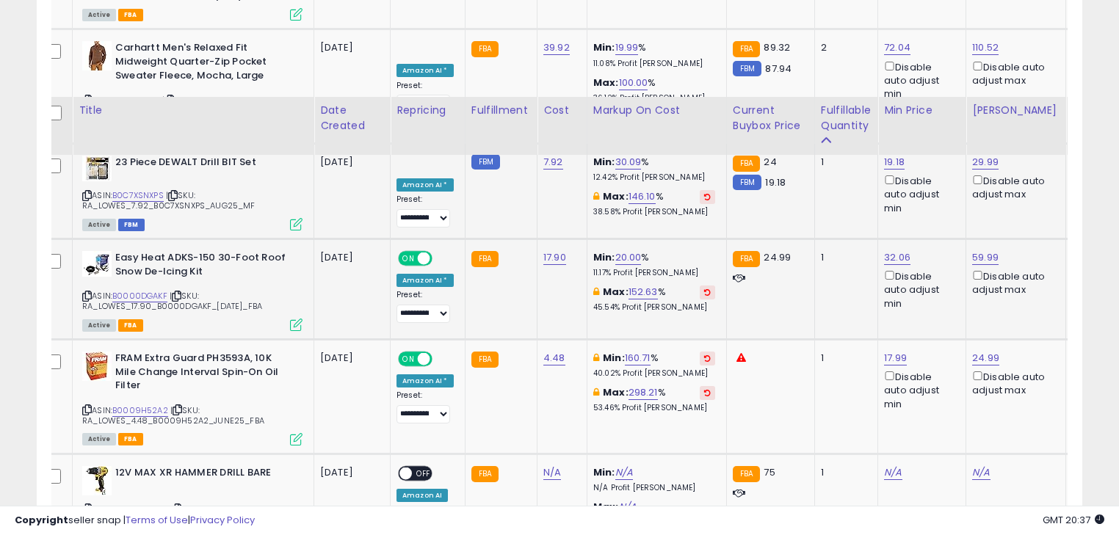
scroll to position [5321, 0]
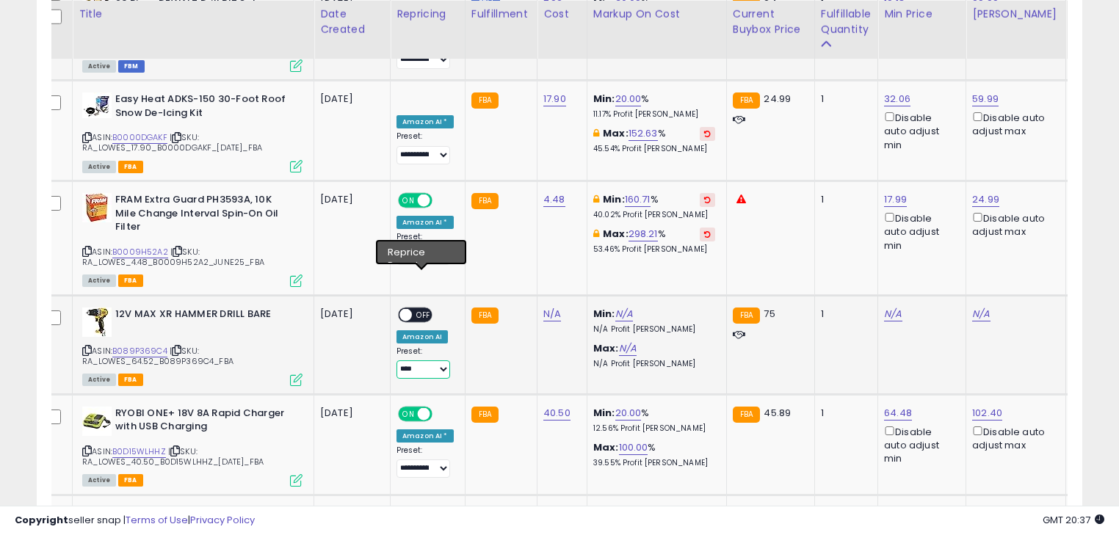
click at [443, 360] on select "**********" at bounding box center [423, 369] width 54 height 18
select select "**********"
click at [396, 360] on select "**********" at bounding box center [423, 369] width 54 height 18
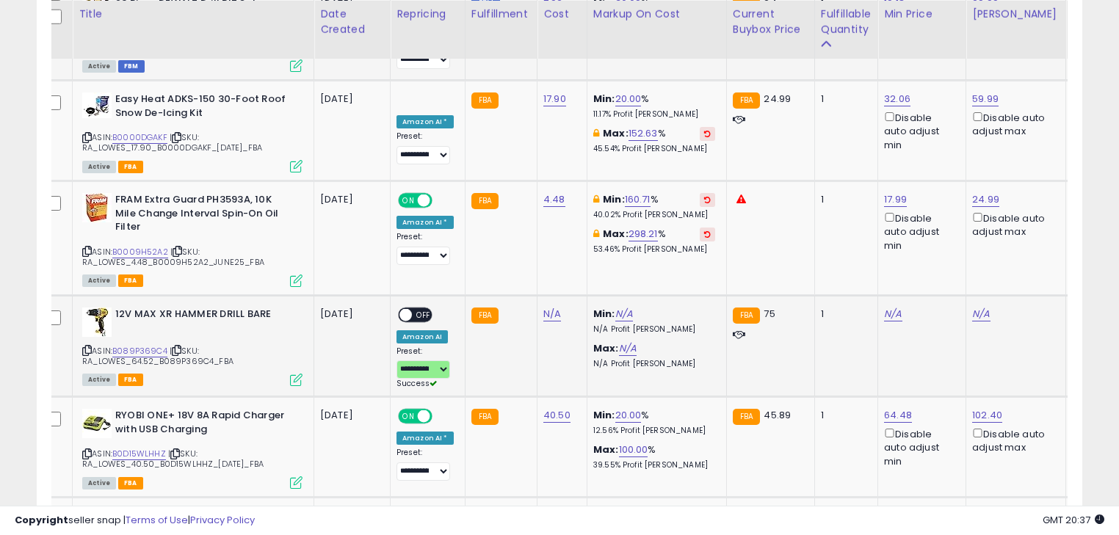
click at [417, 308] on span "OFF" at bounding box center [423, 314] width 23 height 12
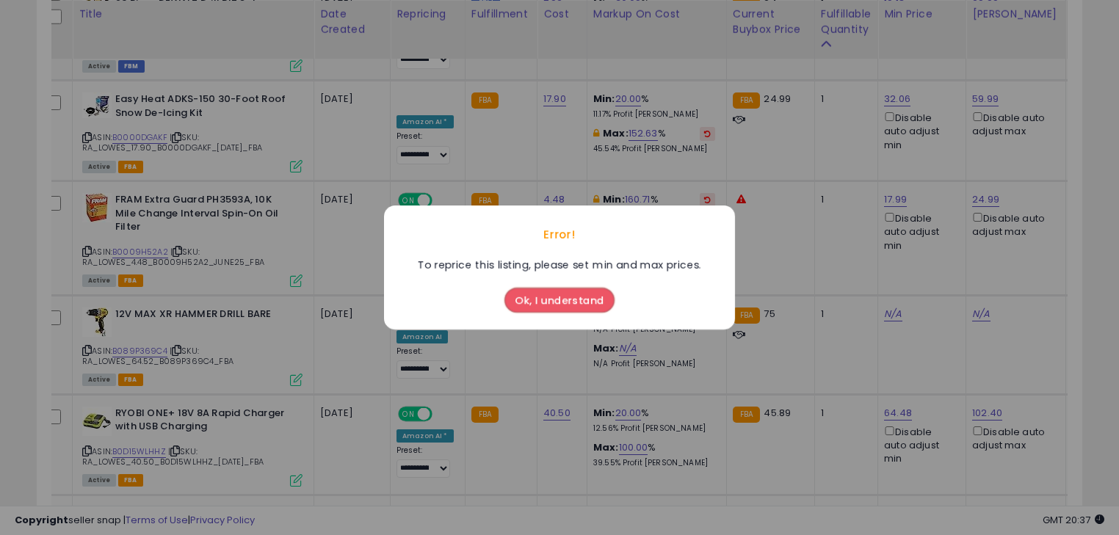
click at [550, 302] on button "Ok, I understand" at bounding box center [559, 300] width 110 height 25
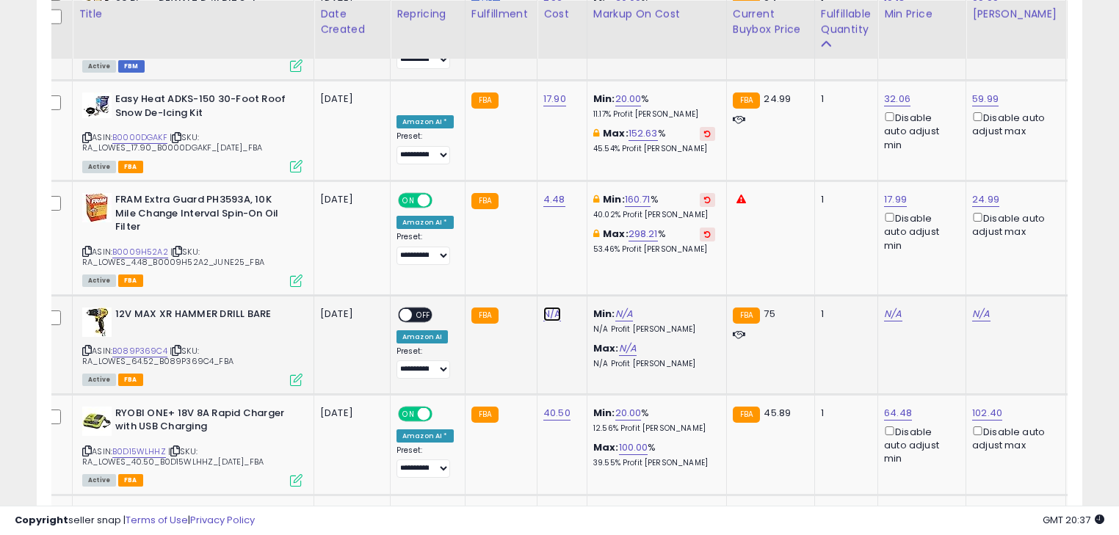
click at [545, 307] on link "N/A" at bounding box center [552, 314] width 18 height 15
type input "*****"
click button "submit" at bounding box center [587, 192] width 25 height 22
click at [429, 308] on span "OFF" at bounding box center [423, 314] width 23 height 12
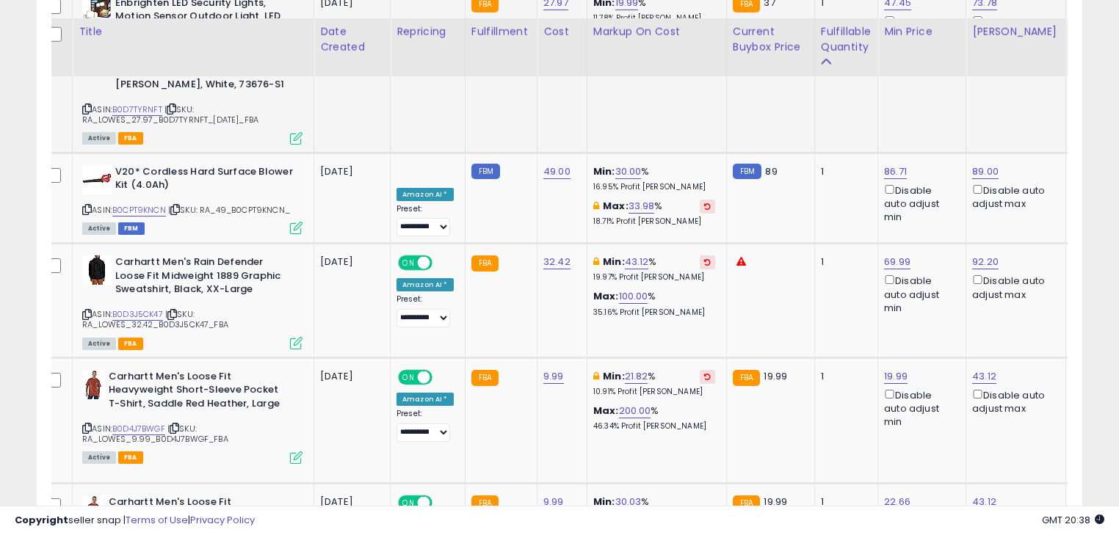
scroll to position [5850, 0]
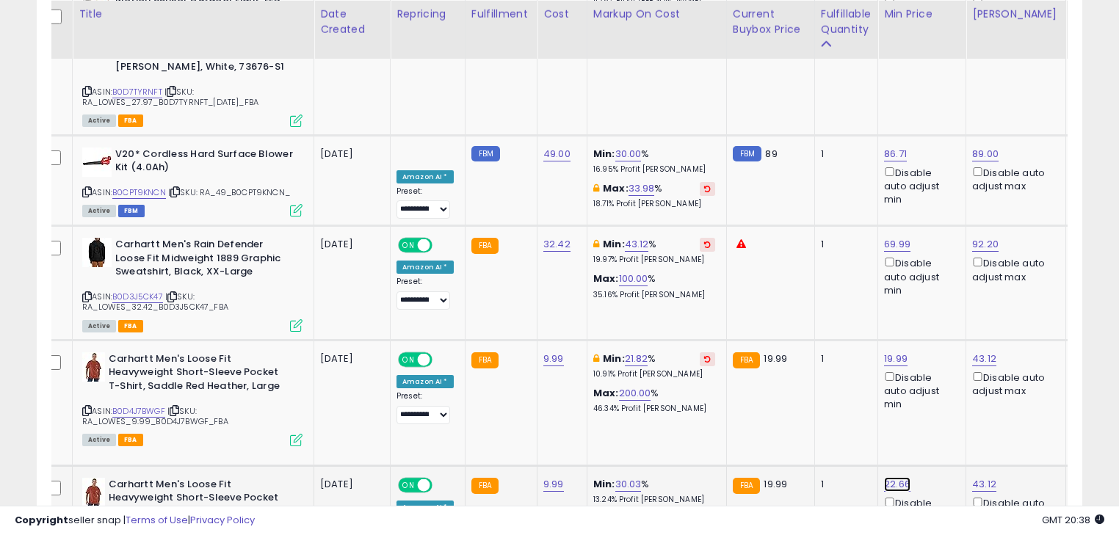
click at [885, 477] on link "22.66" at bounding box center [897, 484] width 26 height 15
type input "*"
type input "*****"
click button "submit" at bounding box center [930, 332] width 25 height 22
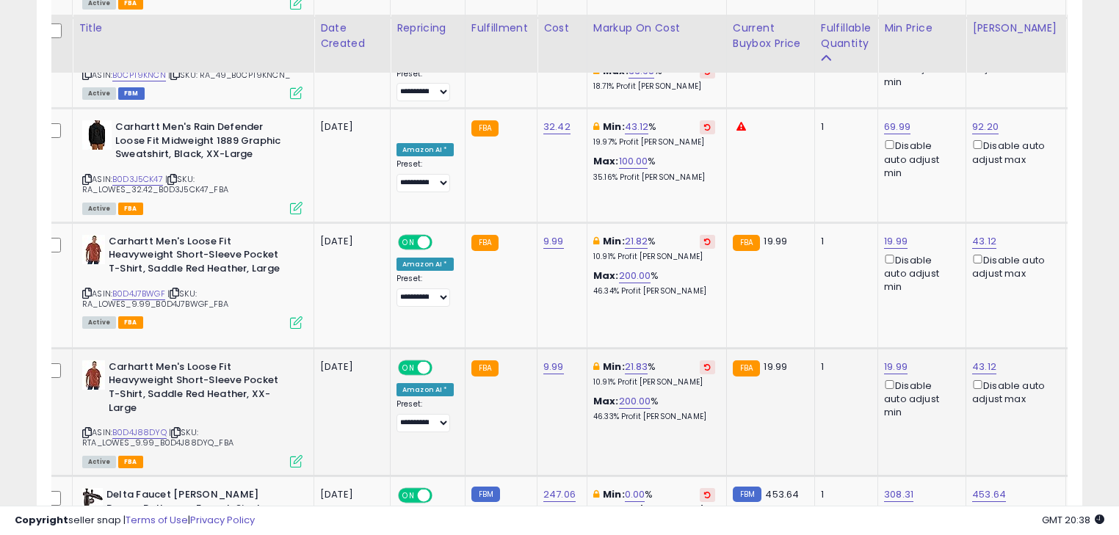
scroll to position [6026, 0]
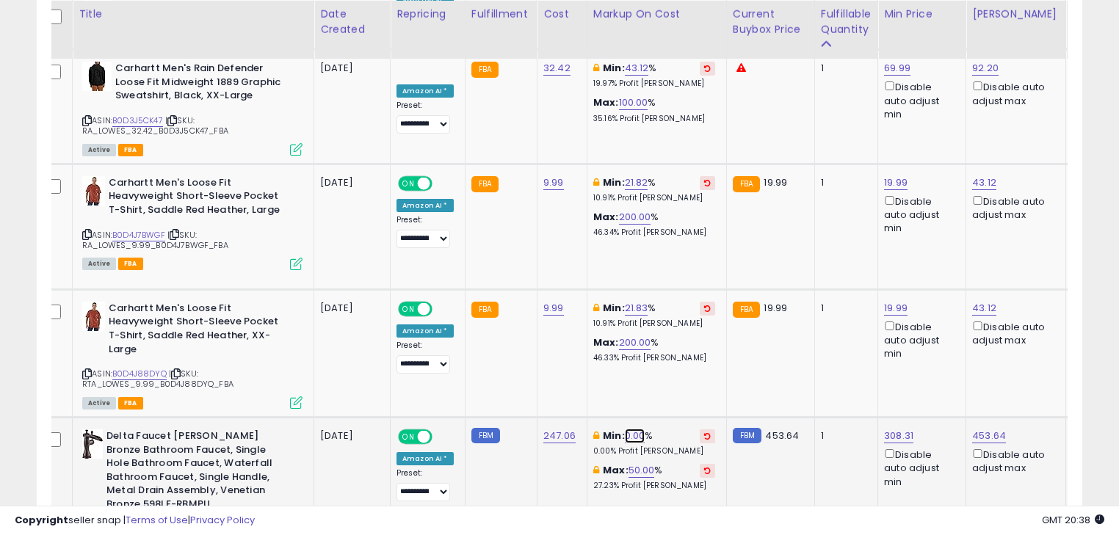
click at [631, 429] on link "0.00" at bounding box center [635, 436] width 21 height 15
type input "*"
type input "**"
click button "submit" at bounding box center [671, 283] width 25 height 22
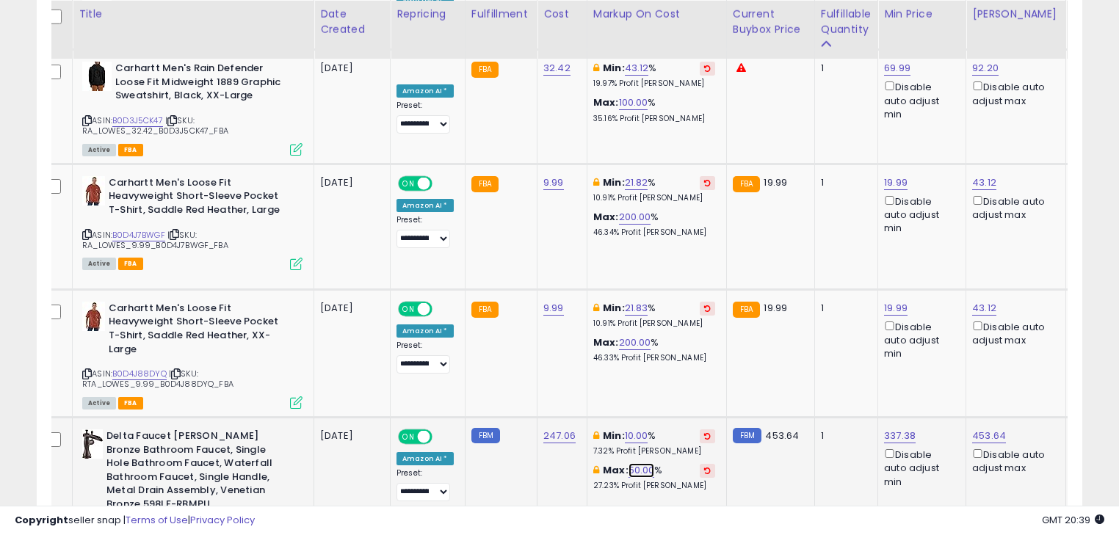
click at [635, 463] on link "50.00" at bounding box center [641, 470] width 26 height 15
type input "*"
type input "**"
click button "submit" at bounding box center [676, 317] width 25 height 22
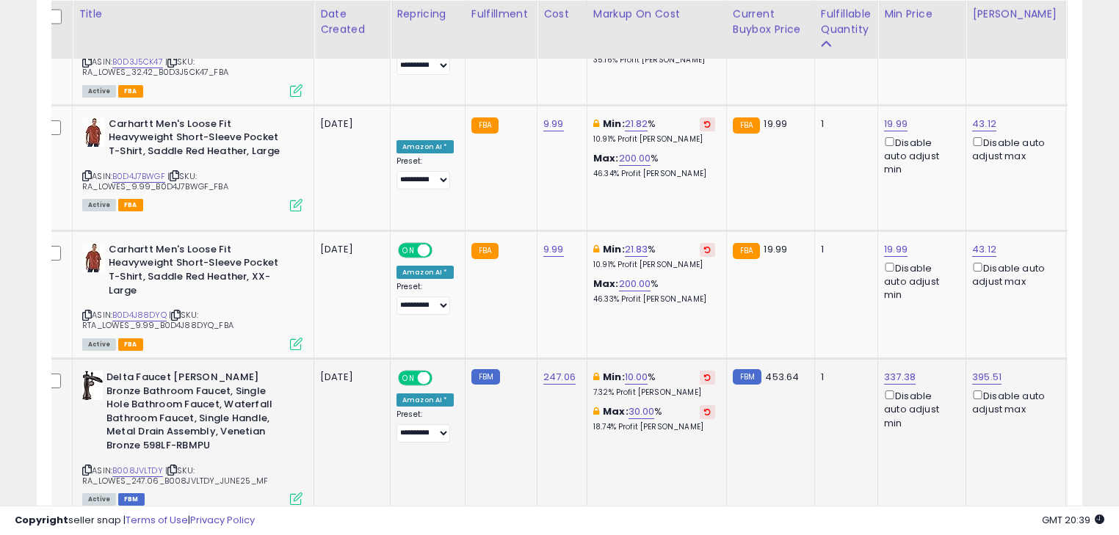
scroll to position [6144, 0]
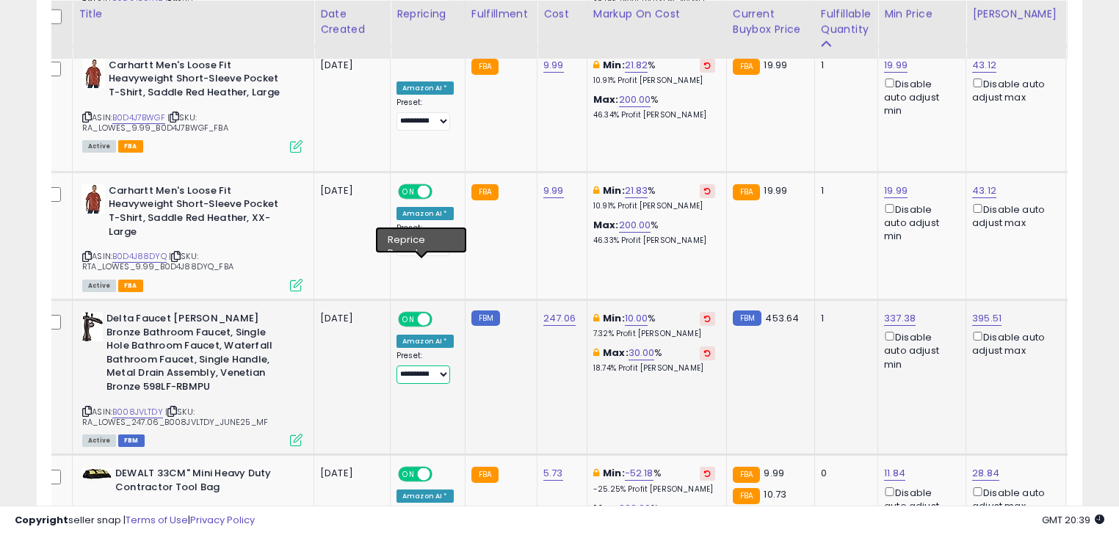
click at [443, 366] on select "**********" at bounding box center [423, 375] width 54 height 18
click at [488, 300] on td "FBM" at bounding box center [501, 377] width 72 height 155
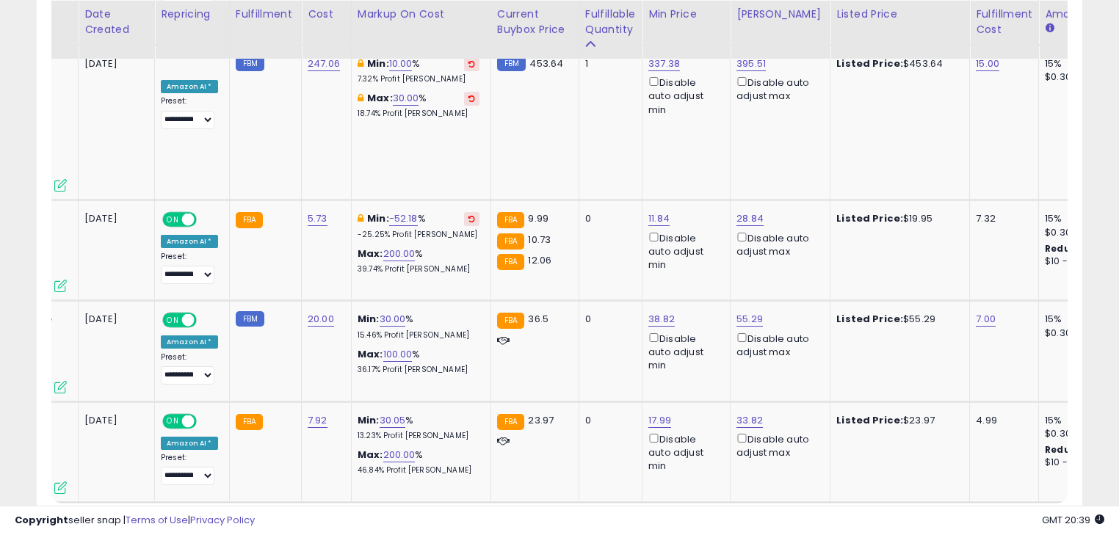
scroll to position [0, 0]
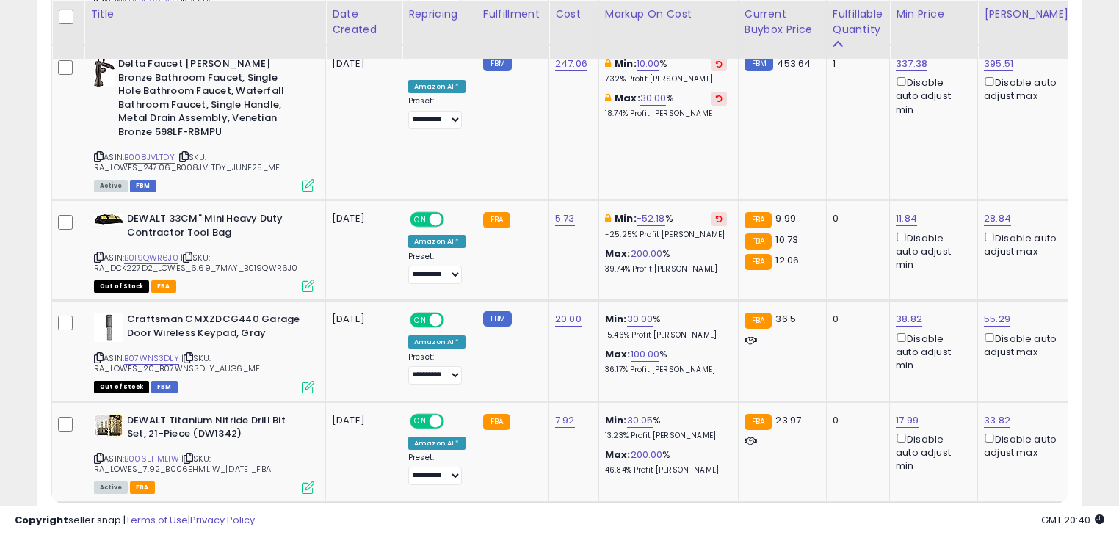
click at [924, 518] on link "2" at bounding box center [928, 530] width 25 height 25
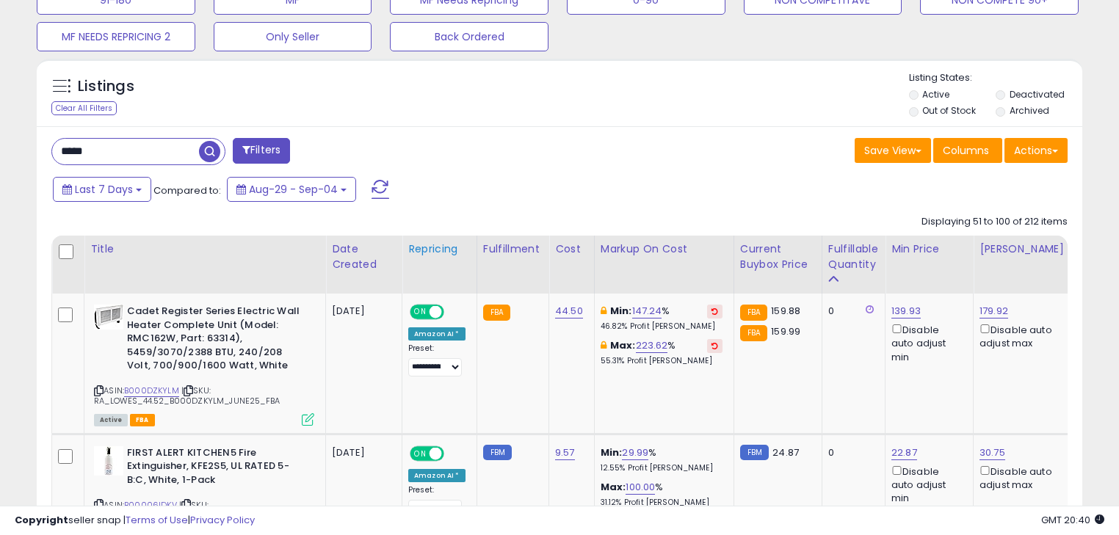
scroll to position [563, 0]
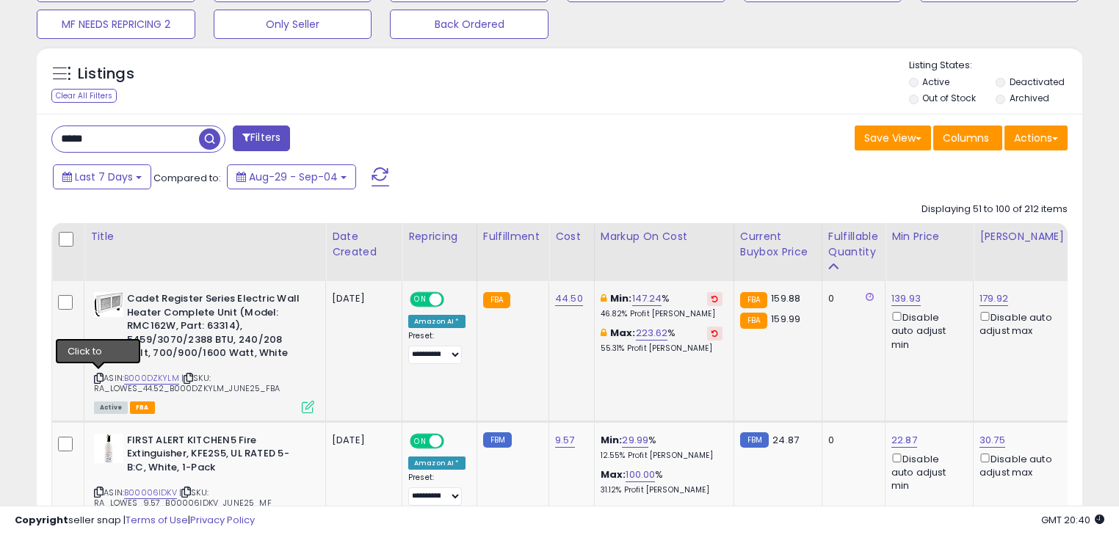
click at [97, 377] on icon at bounding box center [99, 378] width 10 height 8
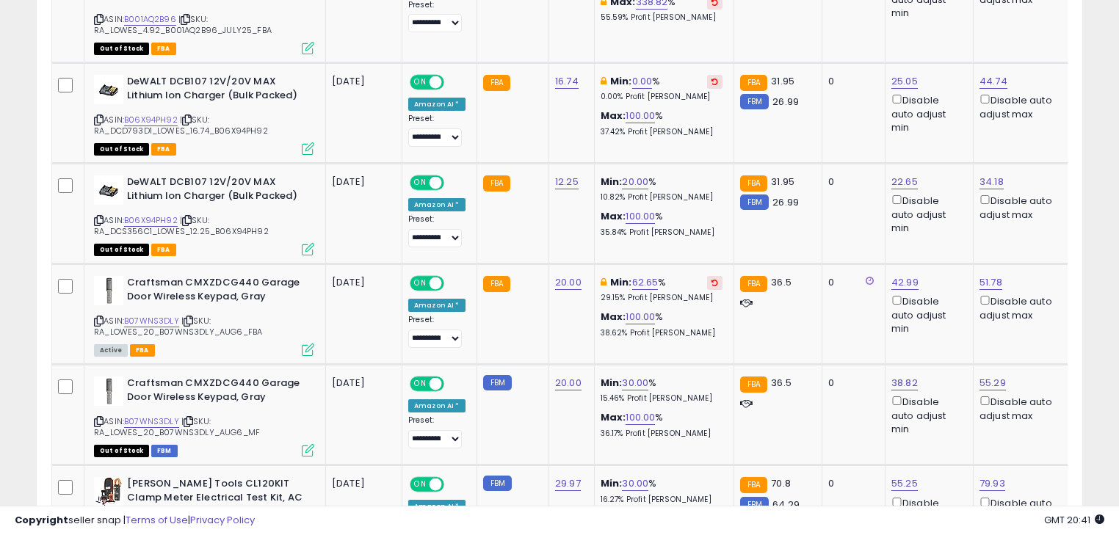
scroll to position [1855, 0]
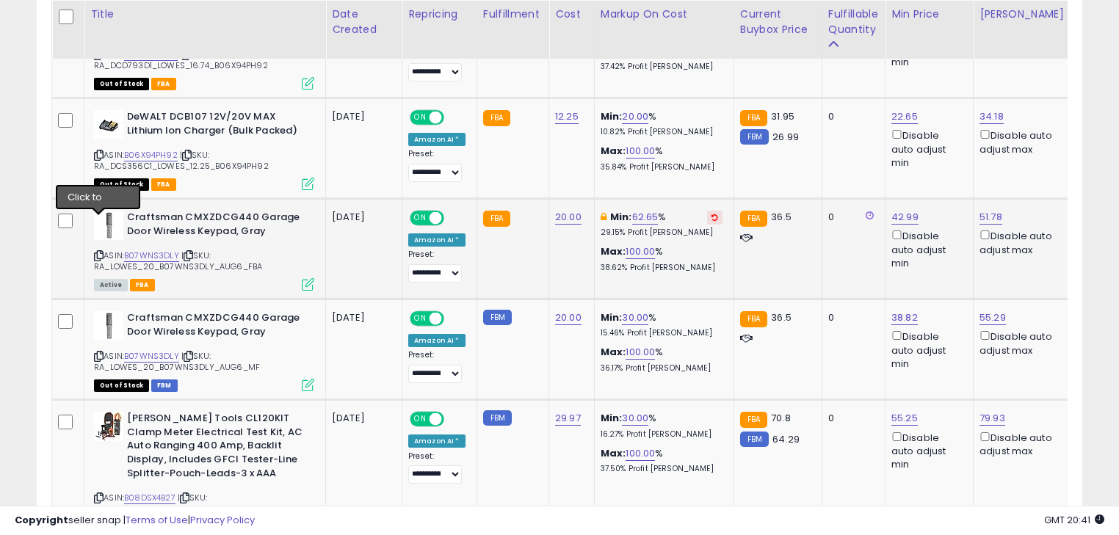
click at [100, 252] on icon at bounding box center [99, 256] width 10 height 8
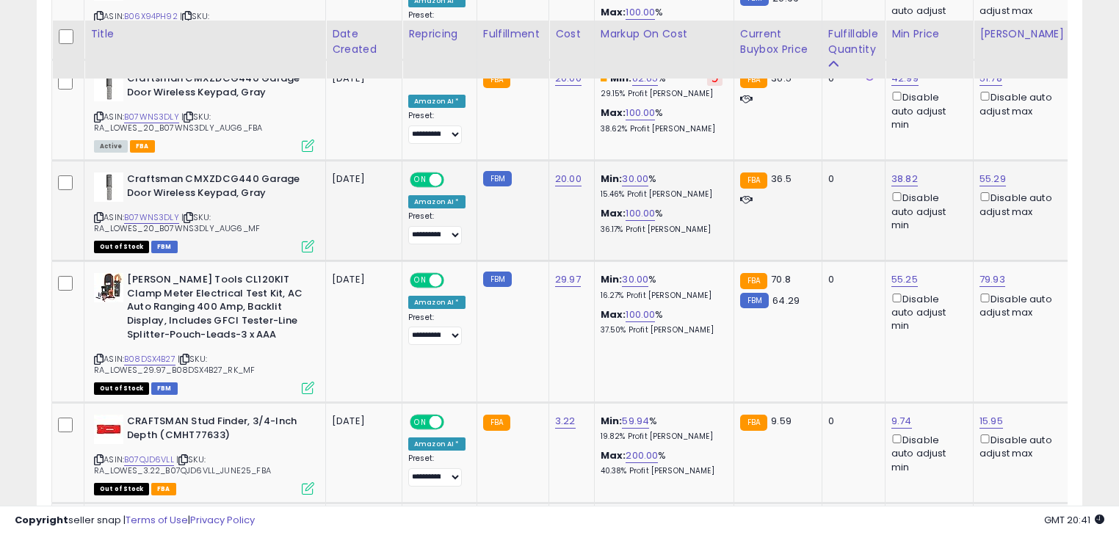
scroll to position [2031, 0]
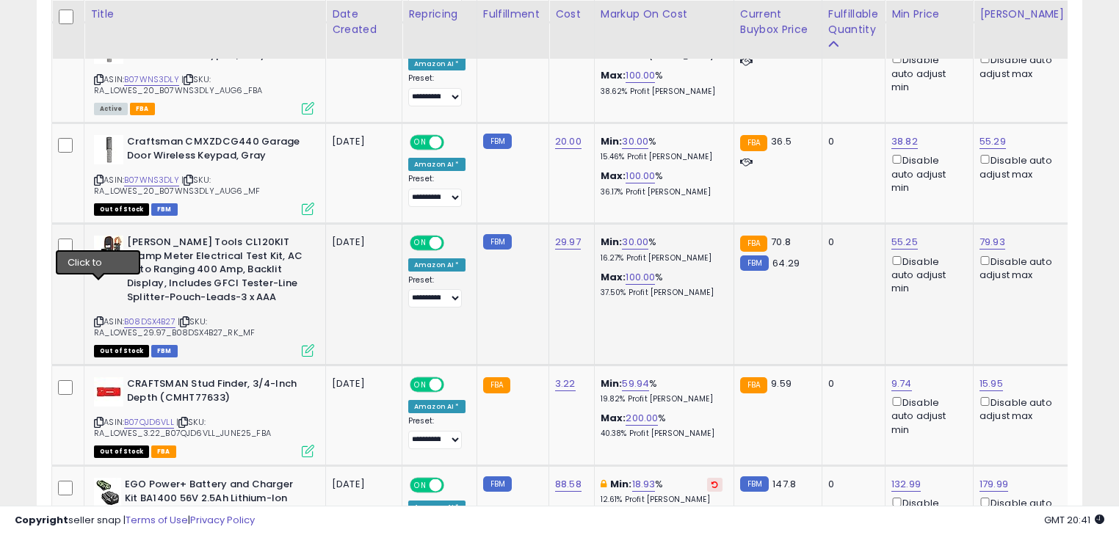
click at [98, 318] on icon at bounding box center [99, 322] width 10 height 8
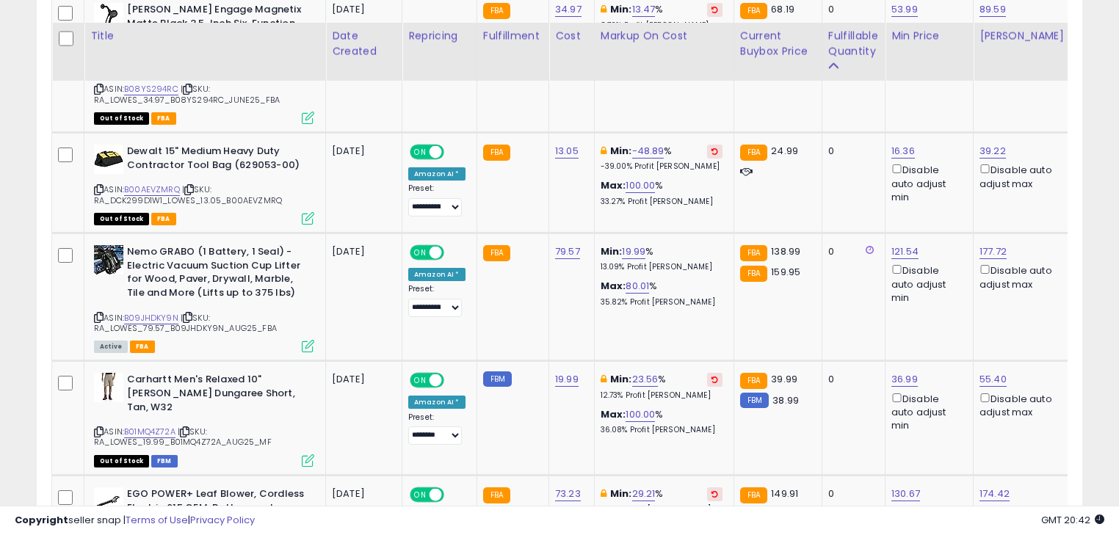
scroll to position [3793, 0]
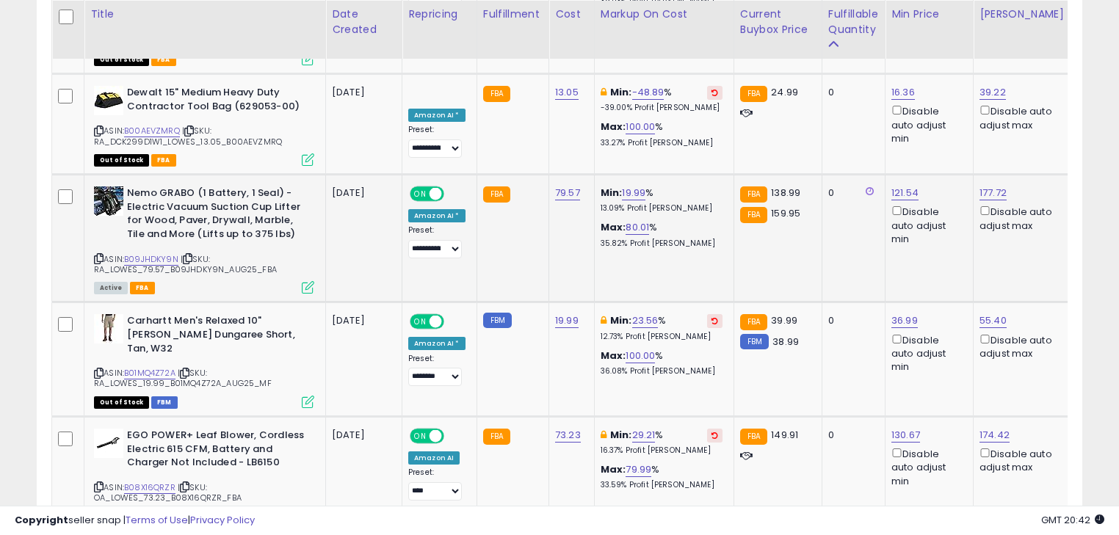
click at [95, 255] on icon at bounding box center [99, 259] width 10 height 8
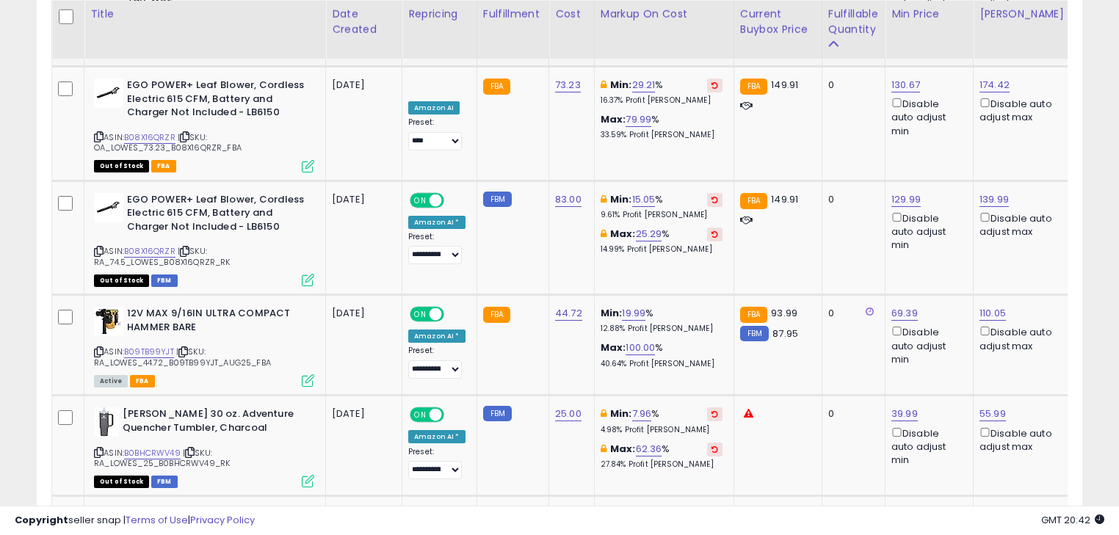
scroll to position [4146, 0]
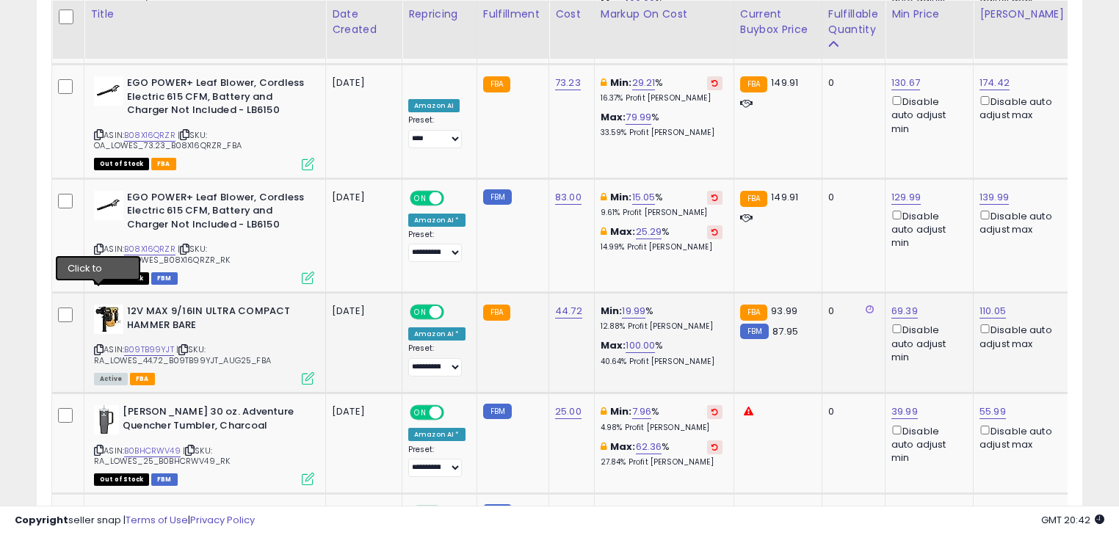
click at [95, 346] on icon at bounding box center [99, 350] width 10 height 8
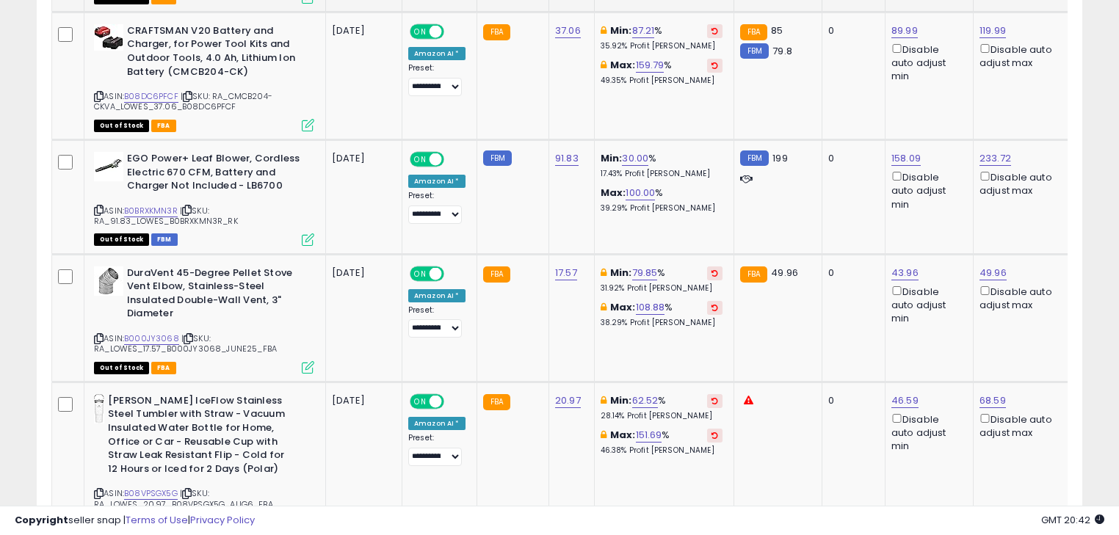
scroll to position [4968, 0]
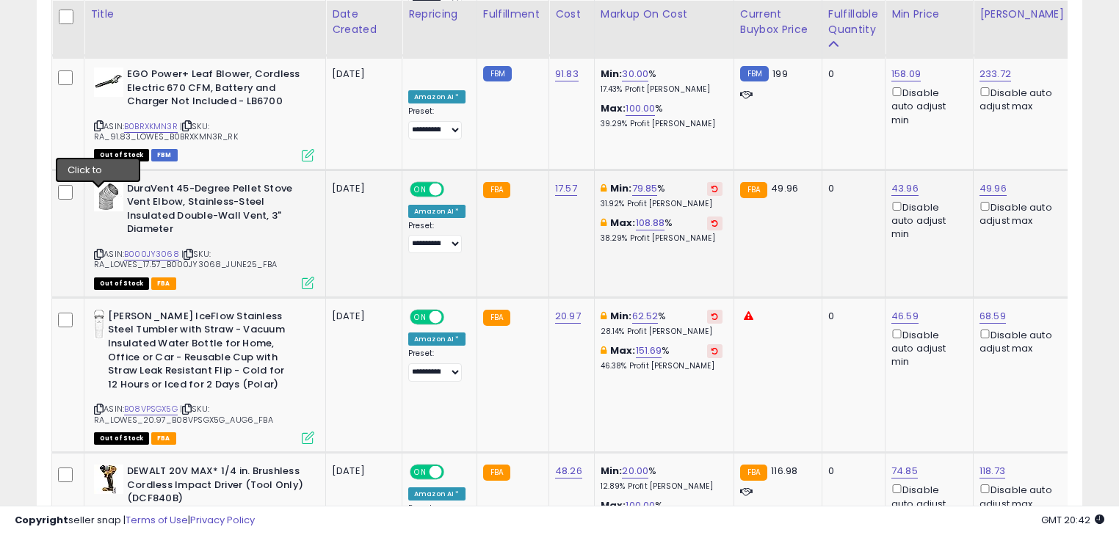
click at [97, 250] on icon at bounding box center [99, 254] width 10 height 8
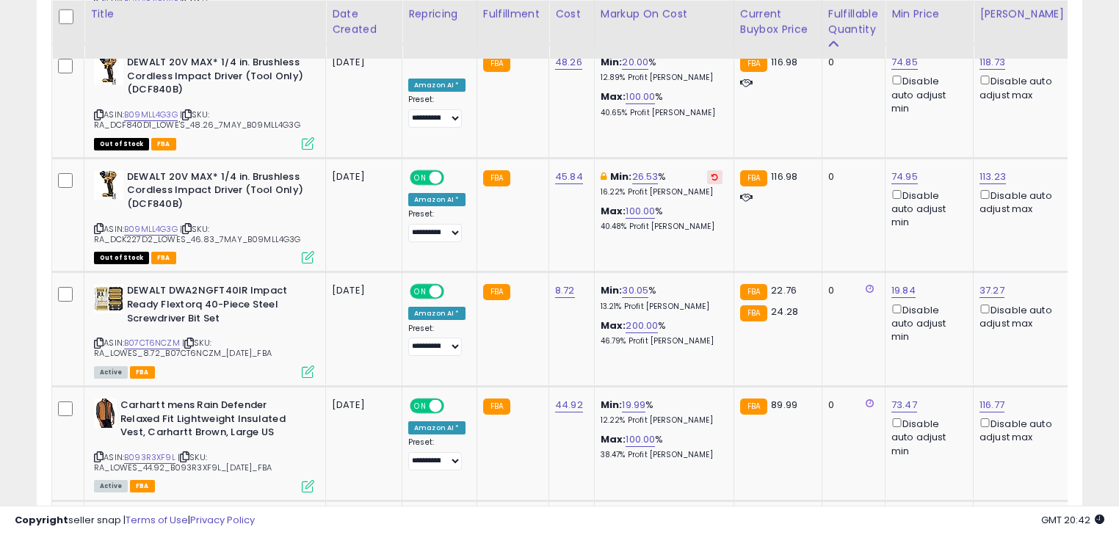
scroll to position [5379, 0]
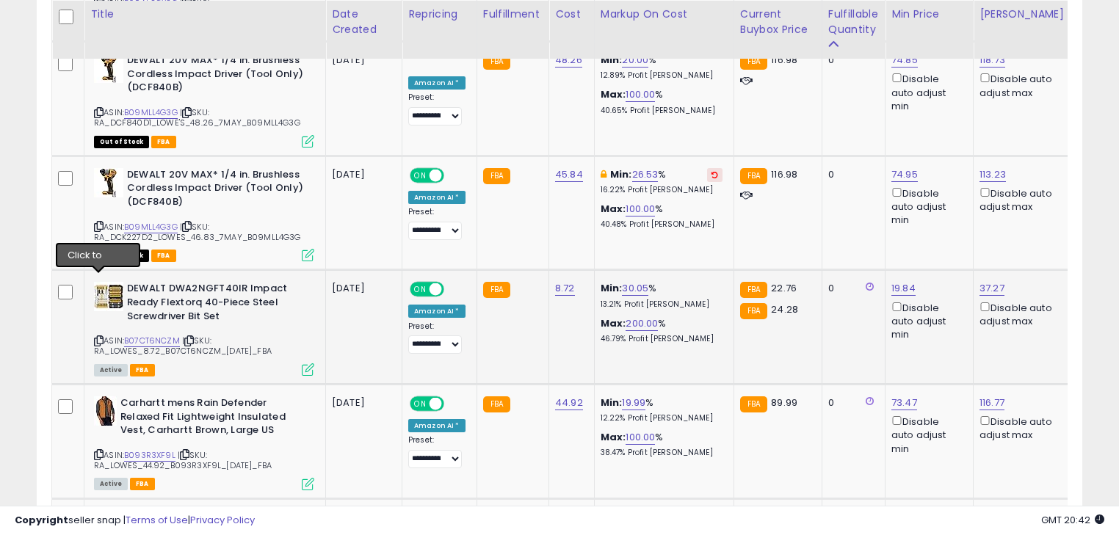
click at [95, 337] on icon at bounding box center [99, 341] width 10 height 8
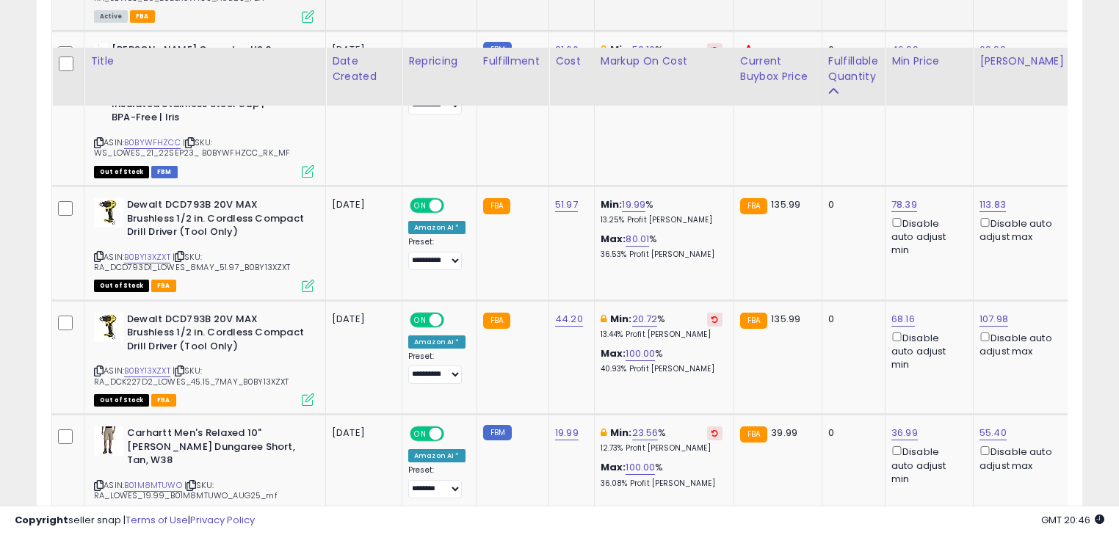
scroll to position [6243, 0]
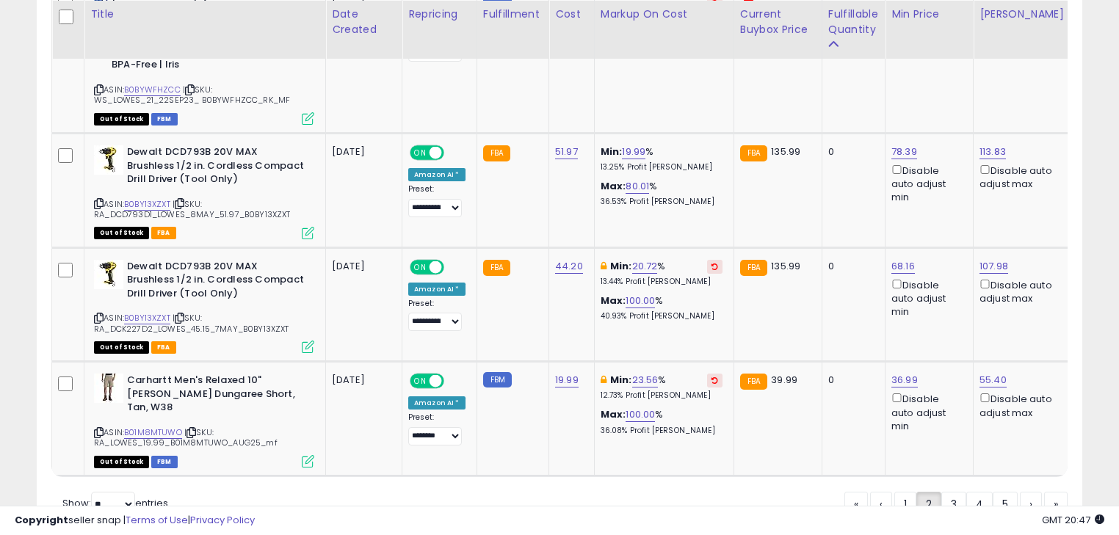
drag, startPoint x: 954, startPoint y: 438, endPoint x: 591, endPoint y: 407, distance: 364.7
click at [954, 492] on link "3" at bounding box center [953, 504] width 25 height 25
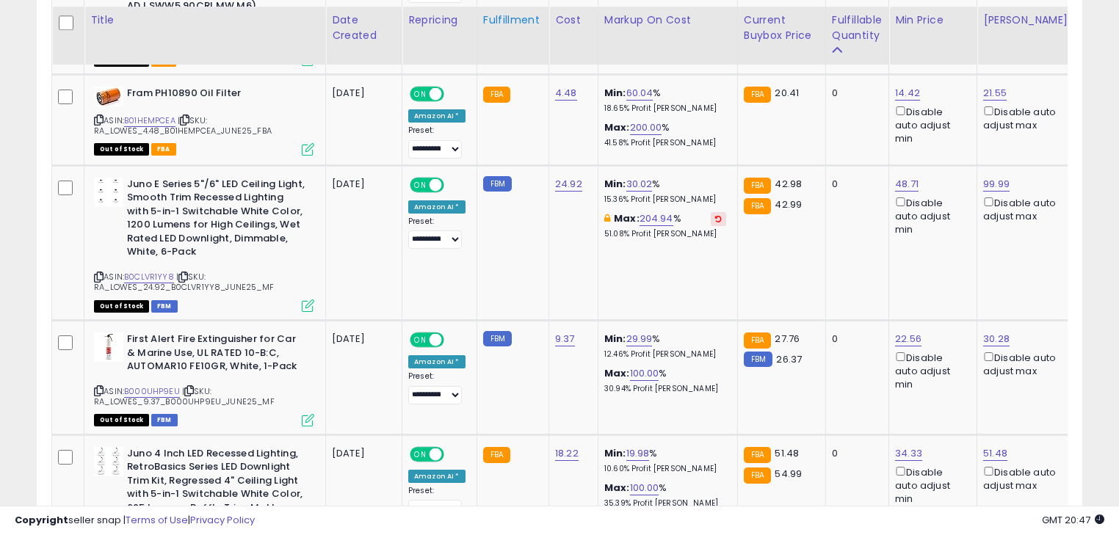
scroll to position [4733, 0]
